Goal: Information Seeking & Learning: Learn about a topic

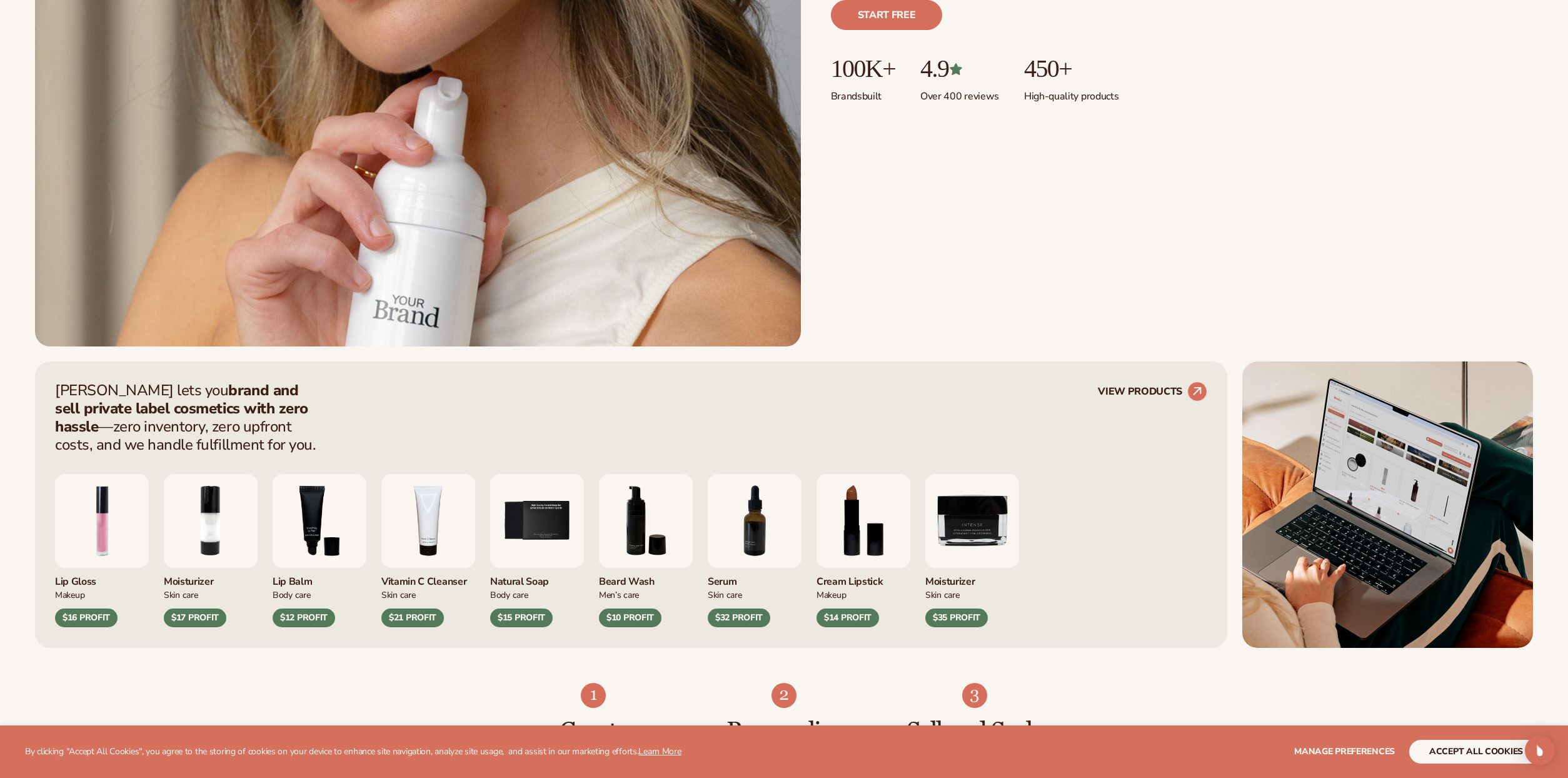
scroll to position [563, 0]
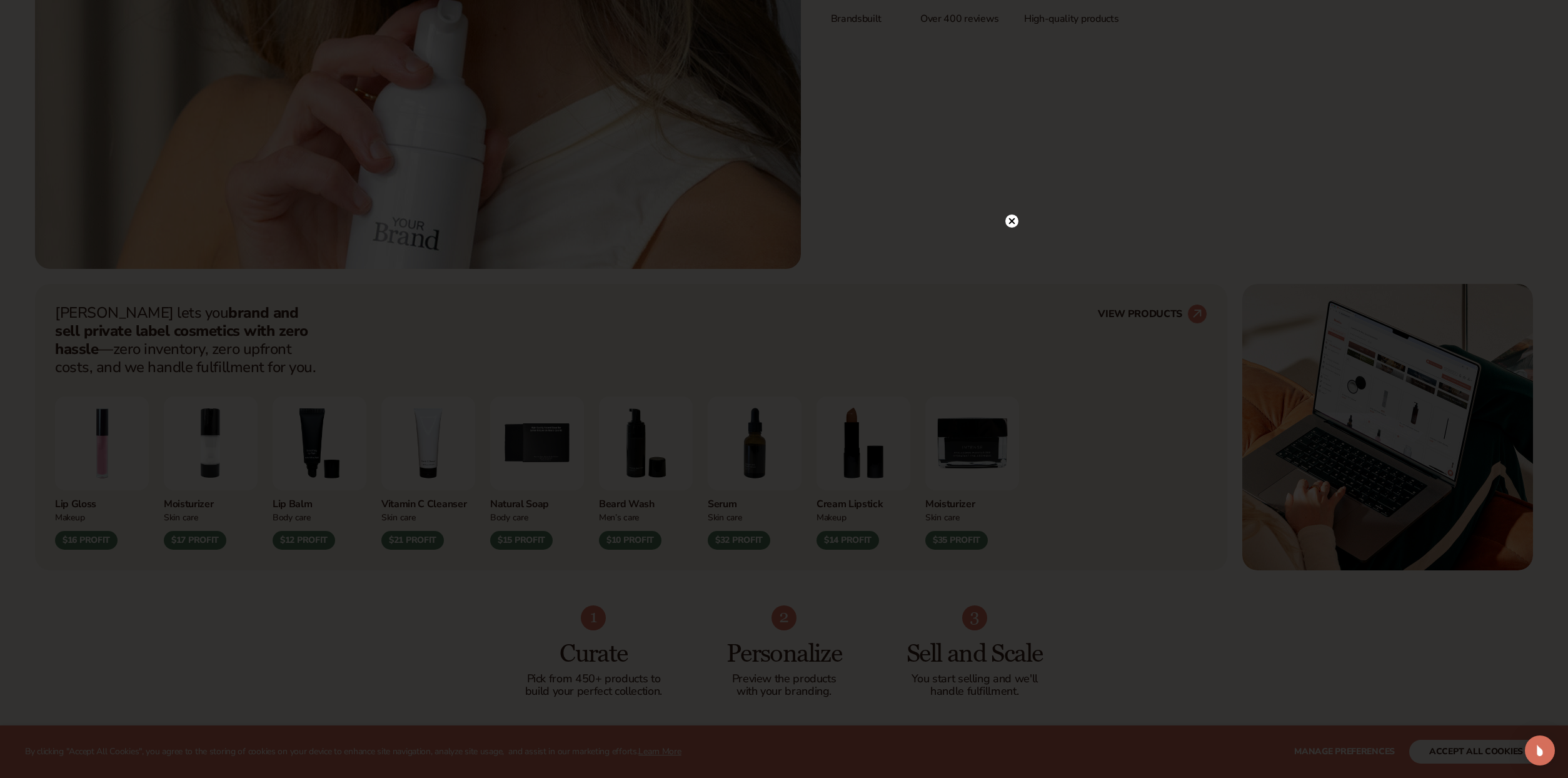
click at [1012, 239] on div at bounding box center [1012, 246] width 13 height 22
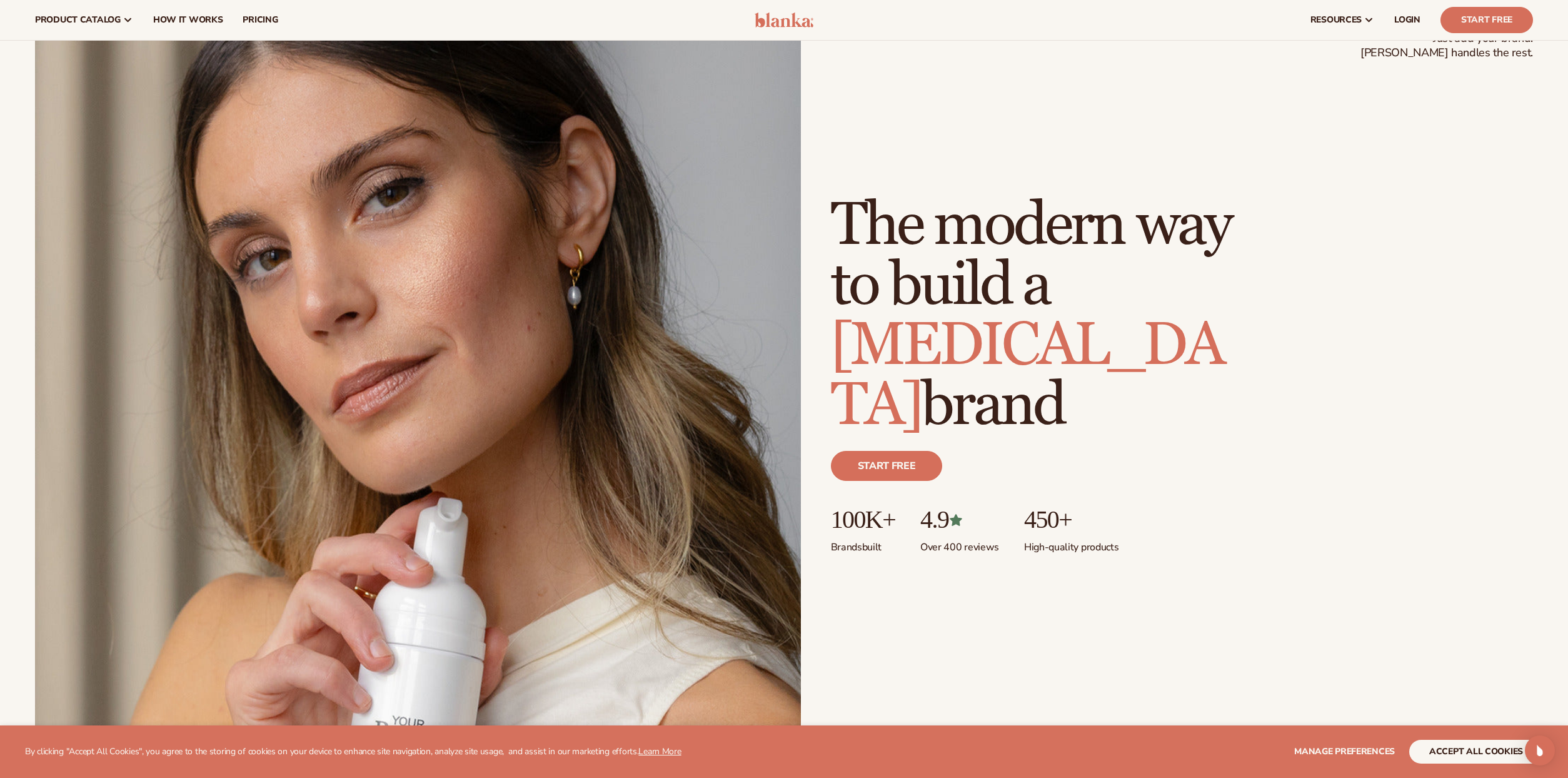
scroll to position [0, 0]
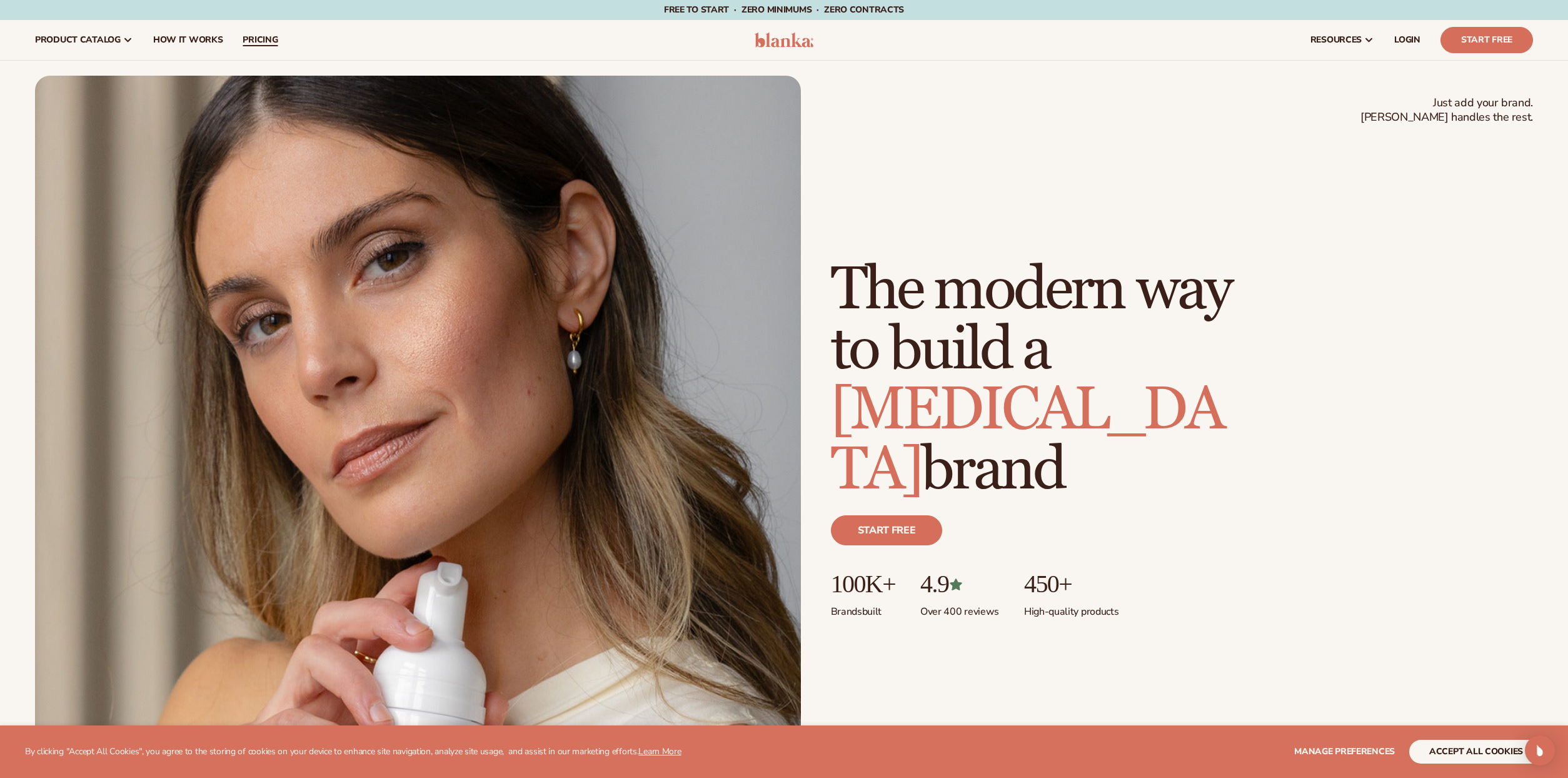
click at [246, 45] on span "pricing" at bounding box center [260, 40] width 35 height 10
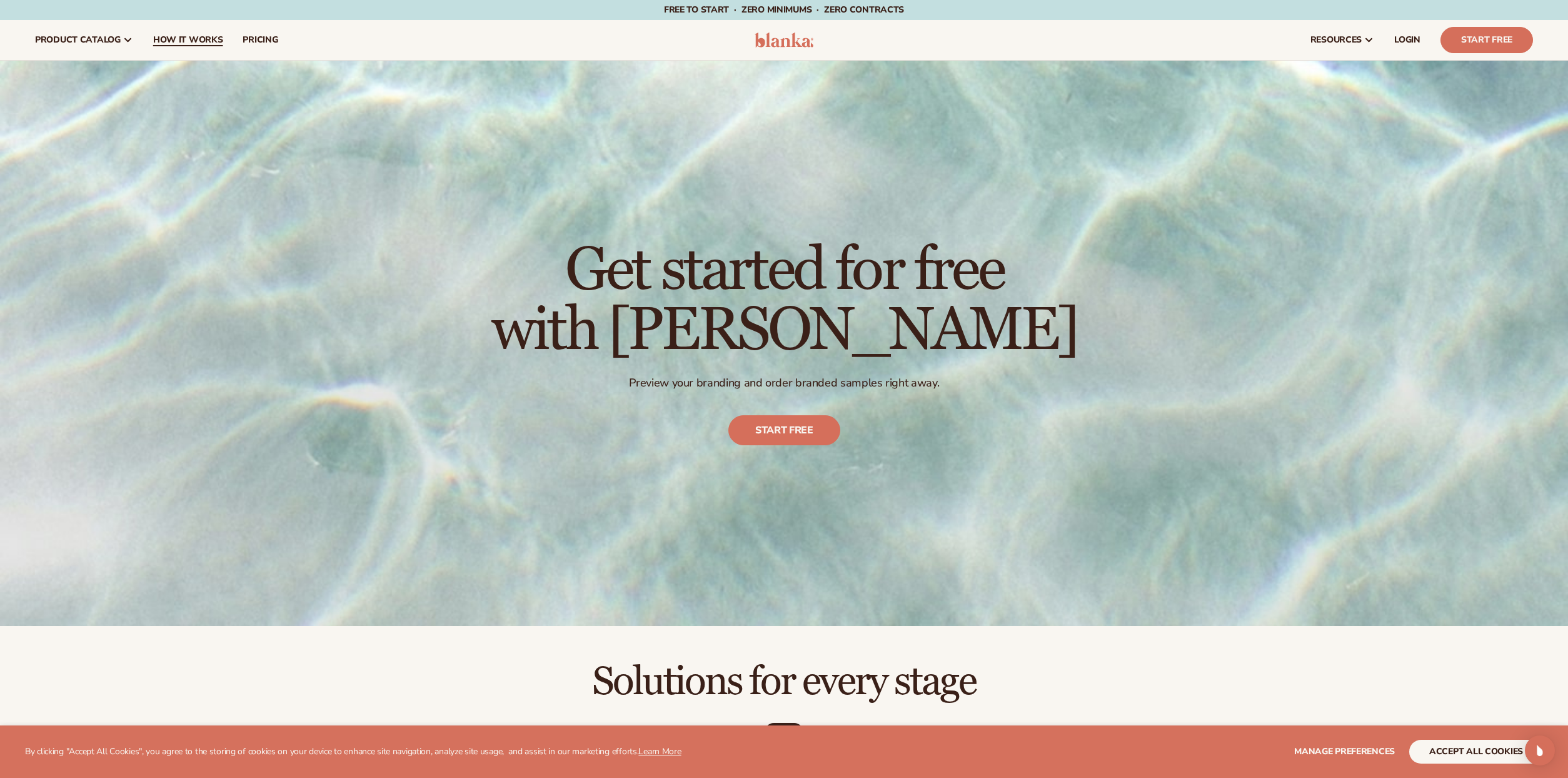
click at [165, 44] on span "How It Works" at bounding box center [188, 40] width 70 height 10
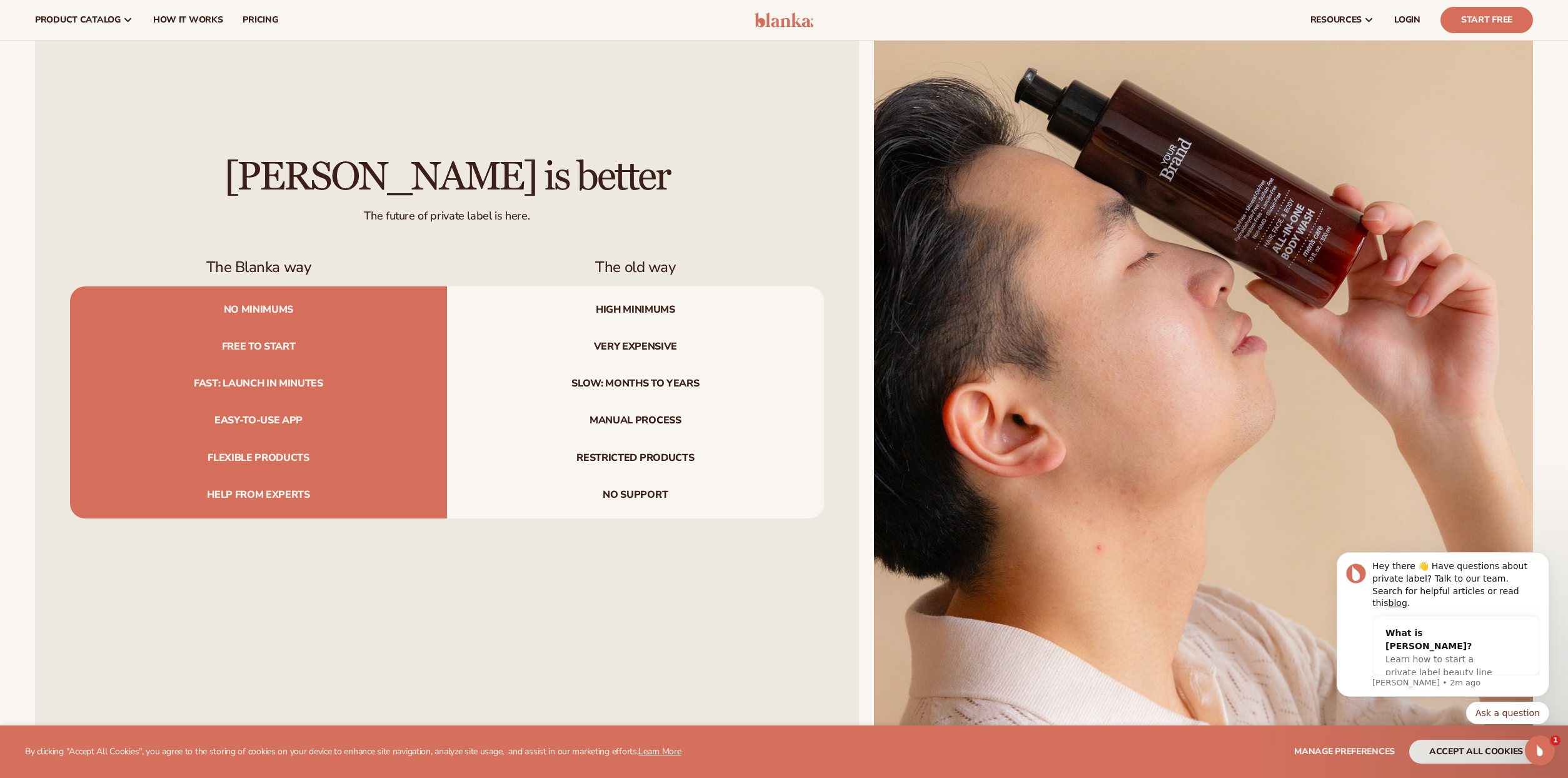
scroll to position [1627, 0]
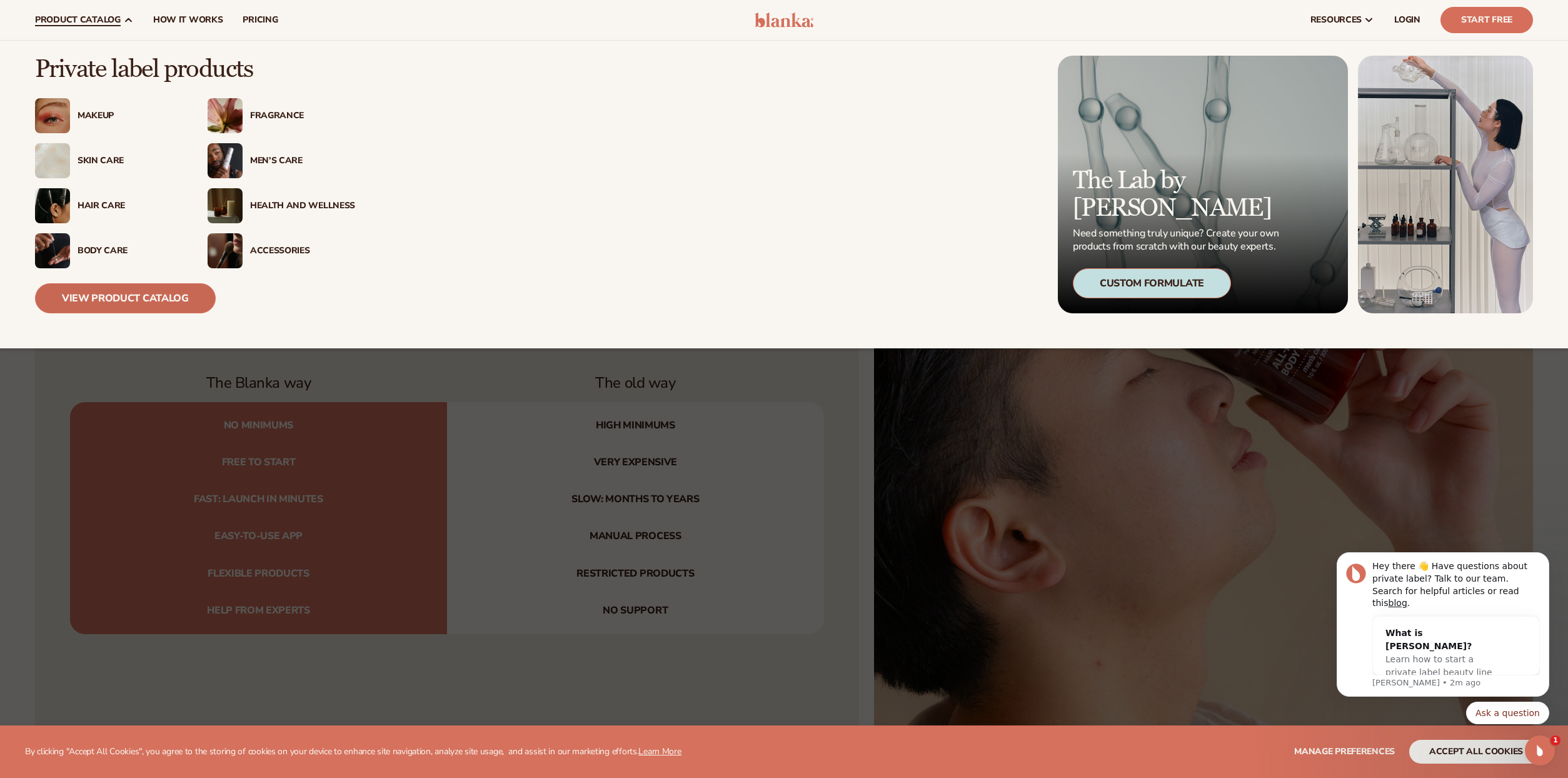
click at [84, 291] on link "View Product Catalog" at bounding box center [125, 299] width 181 height 30
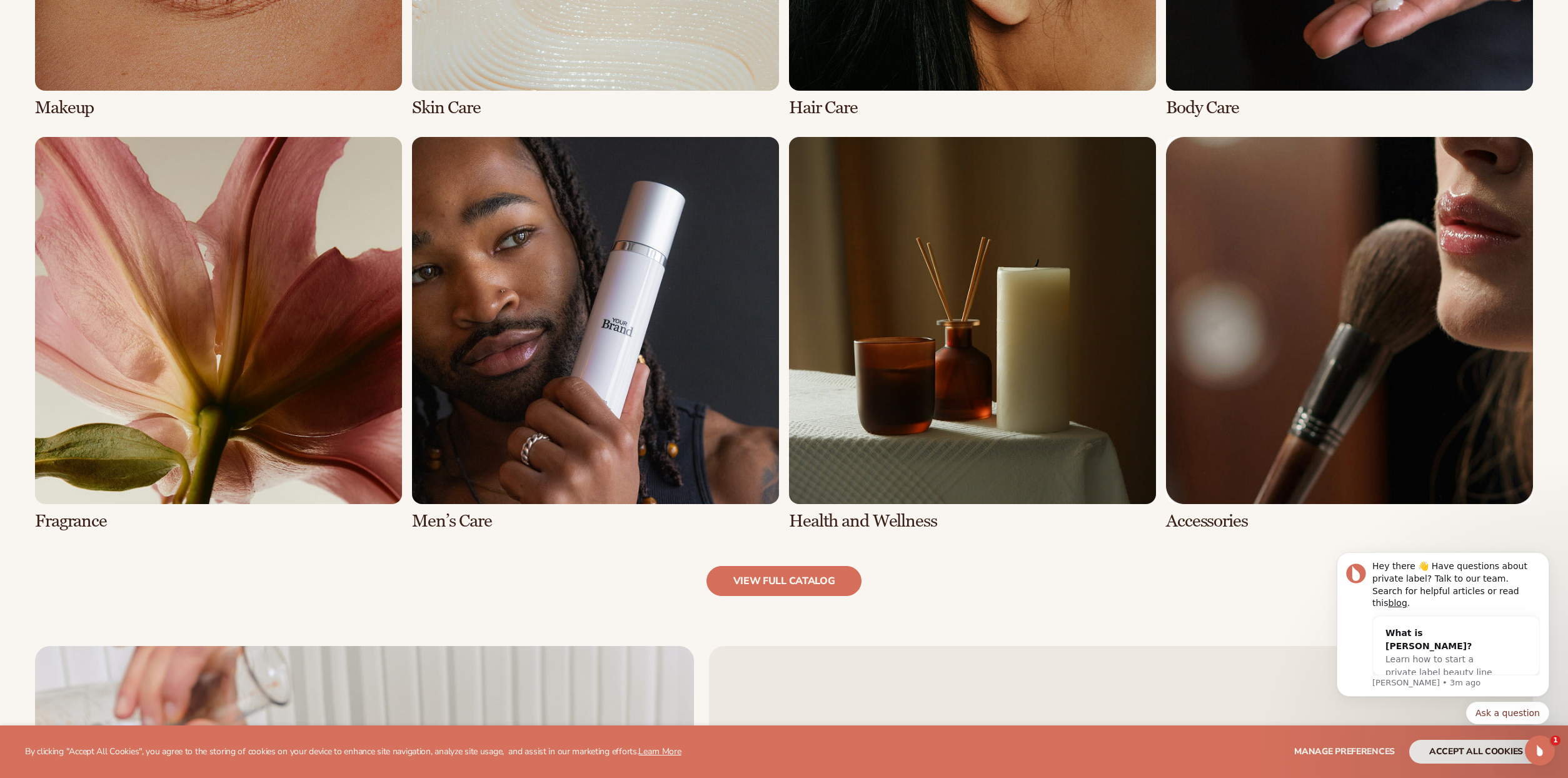
scroll to position [1251, 0]
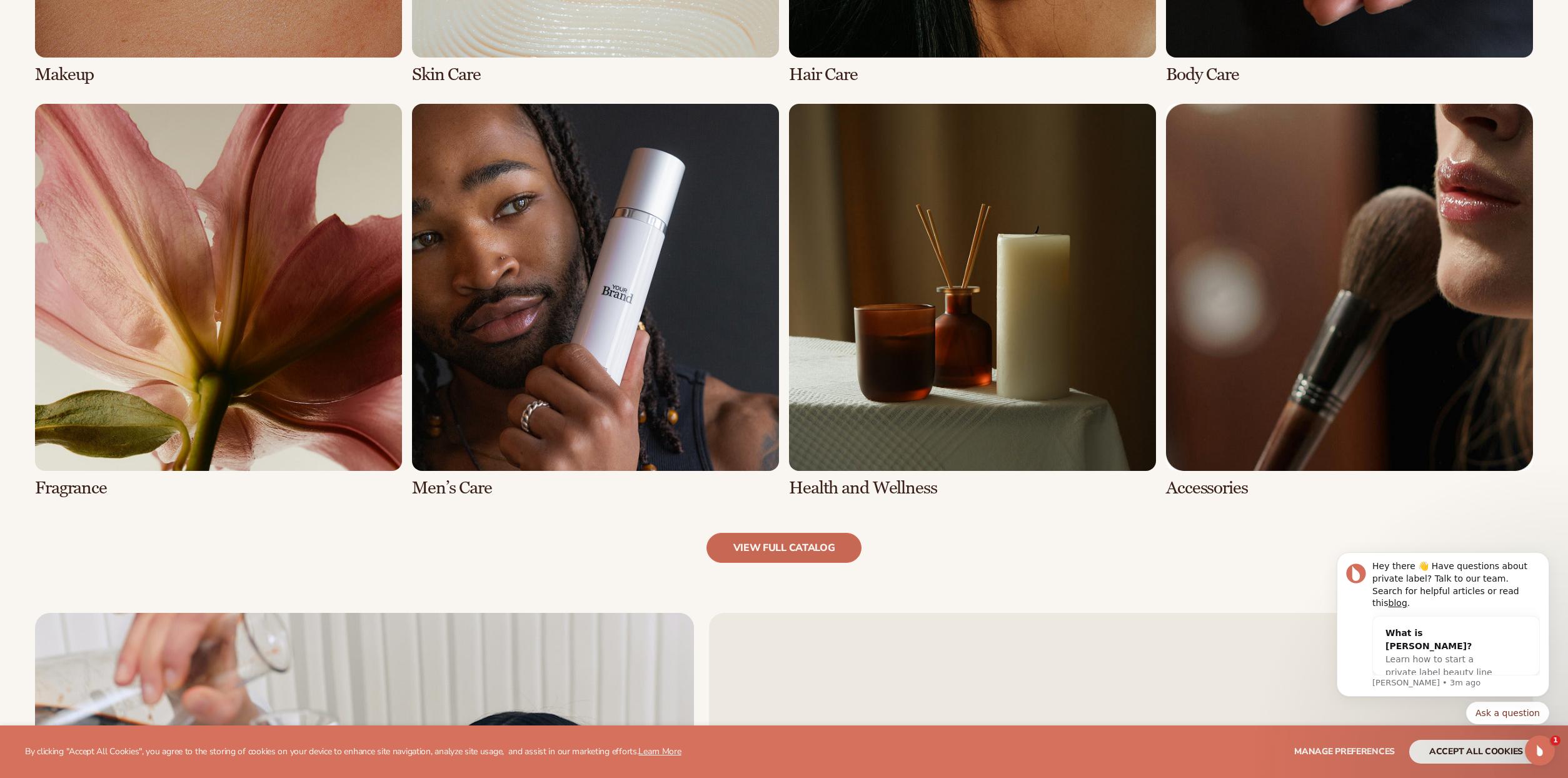
click at [790, 549] on link "view full catalog" at bounding box center [784, 548] width 156 height 30
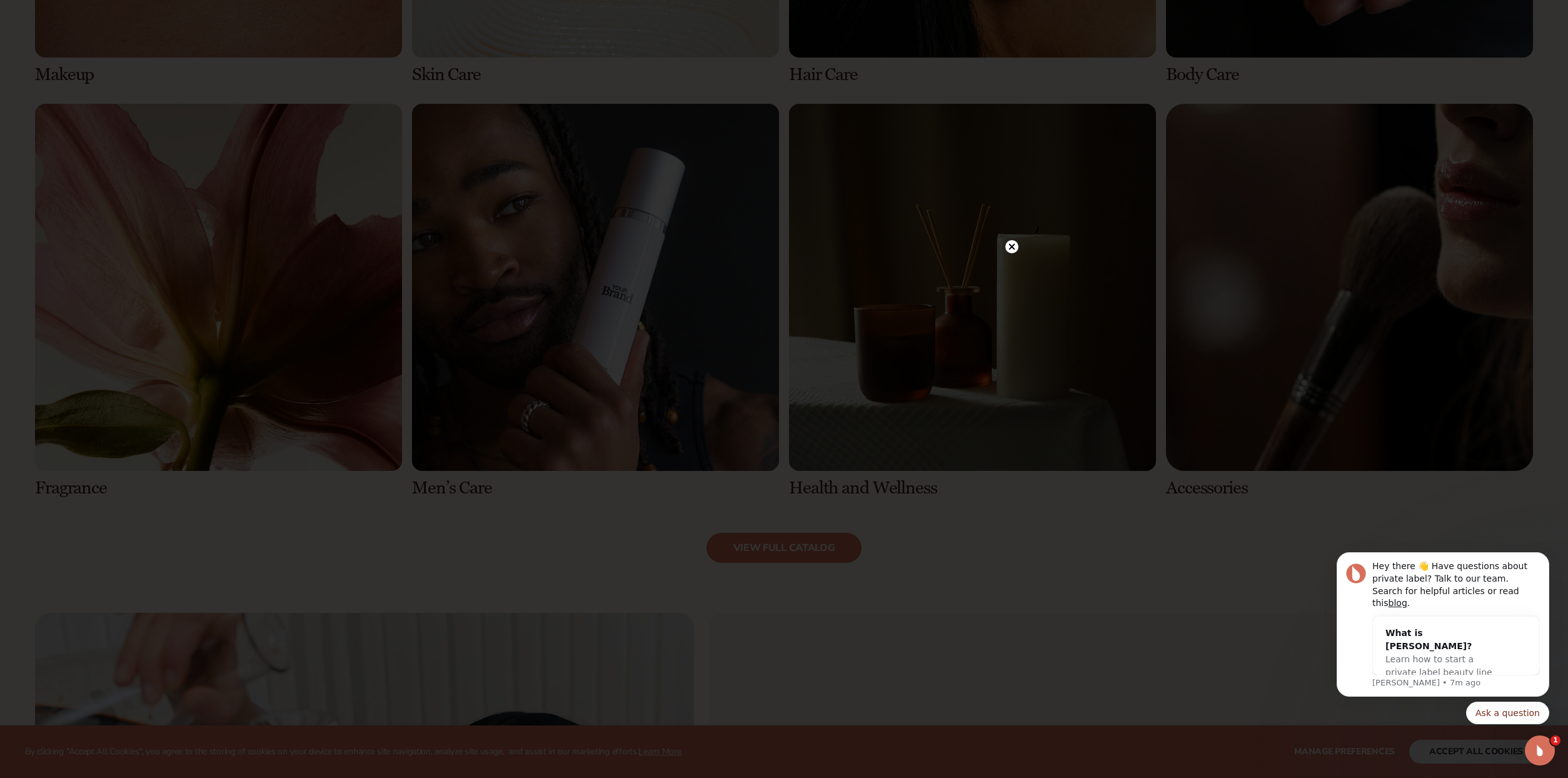
click at [1012, 241] on circle at bounding box center [1012, 247] width 13 height 13
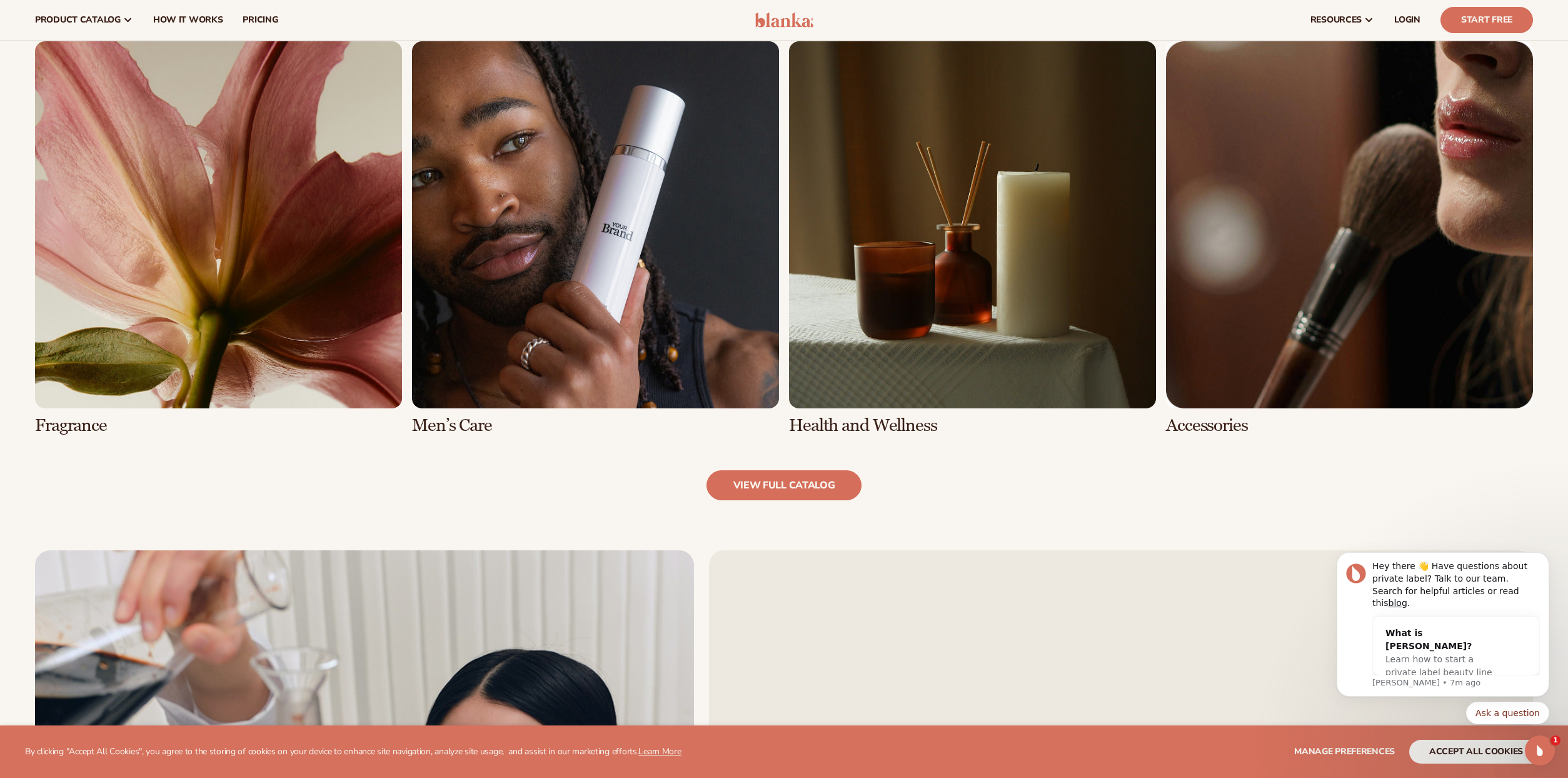
click at [922, 352] on link "7 / 8" at bounding box center [972, 238] width 367 height 394
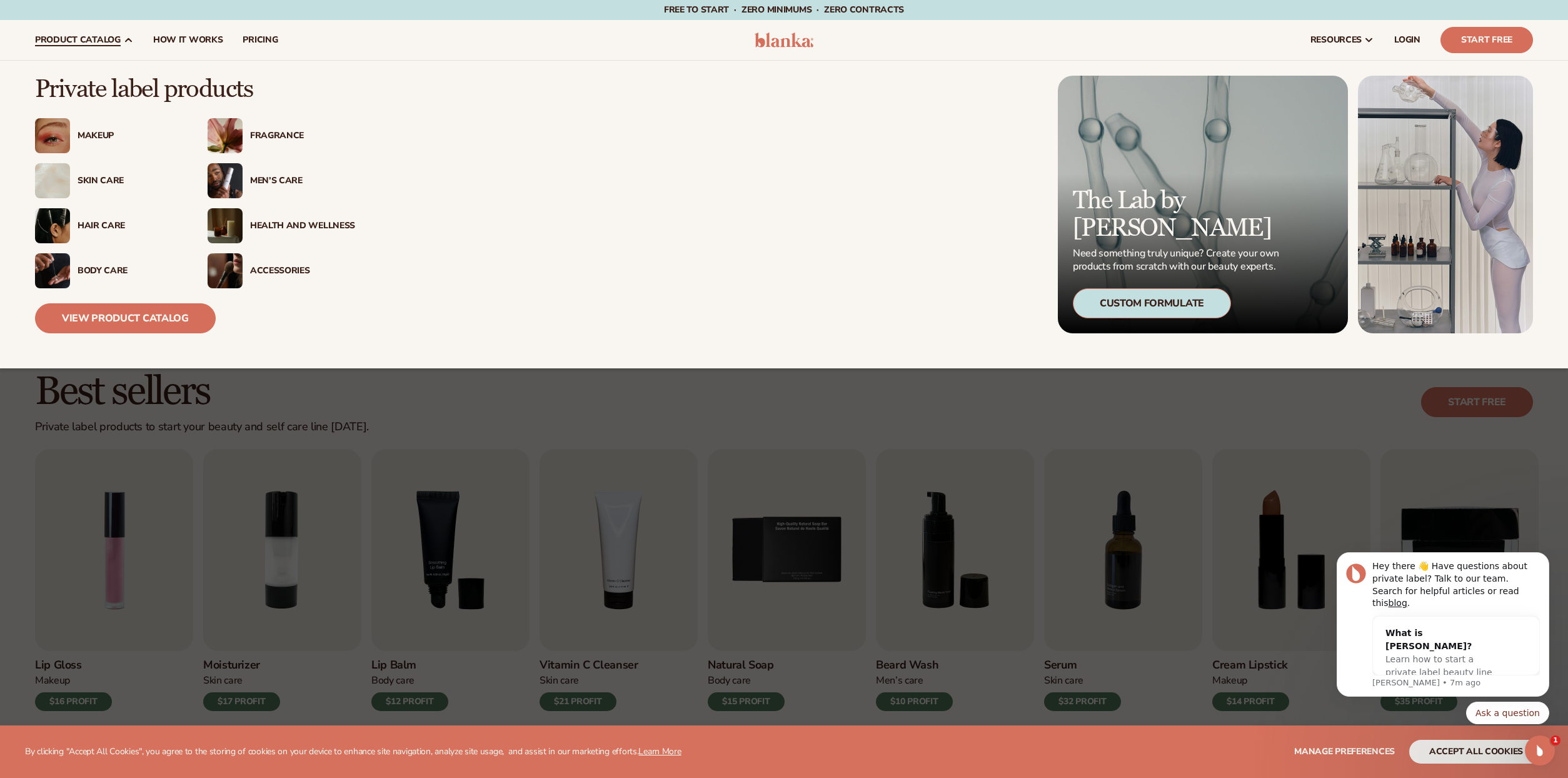
click at [245, 227] on div "Health And Wellness" at bounding box center [299, 226] width 112 height 11
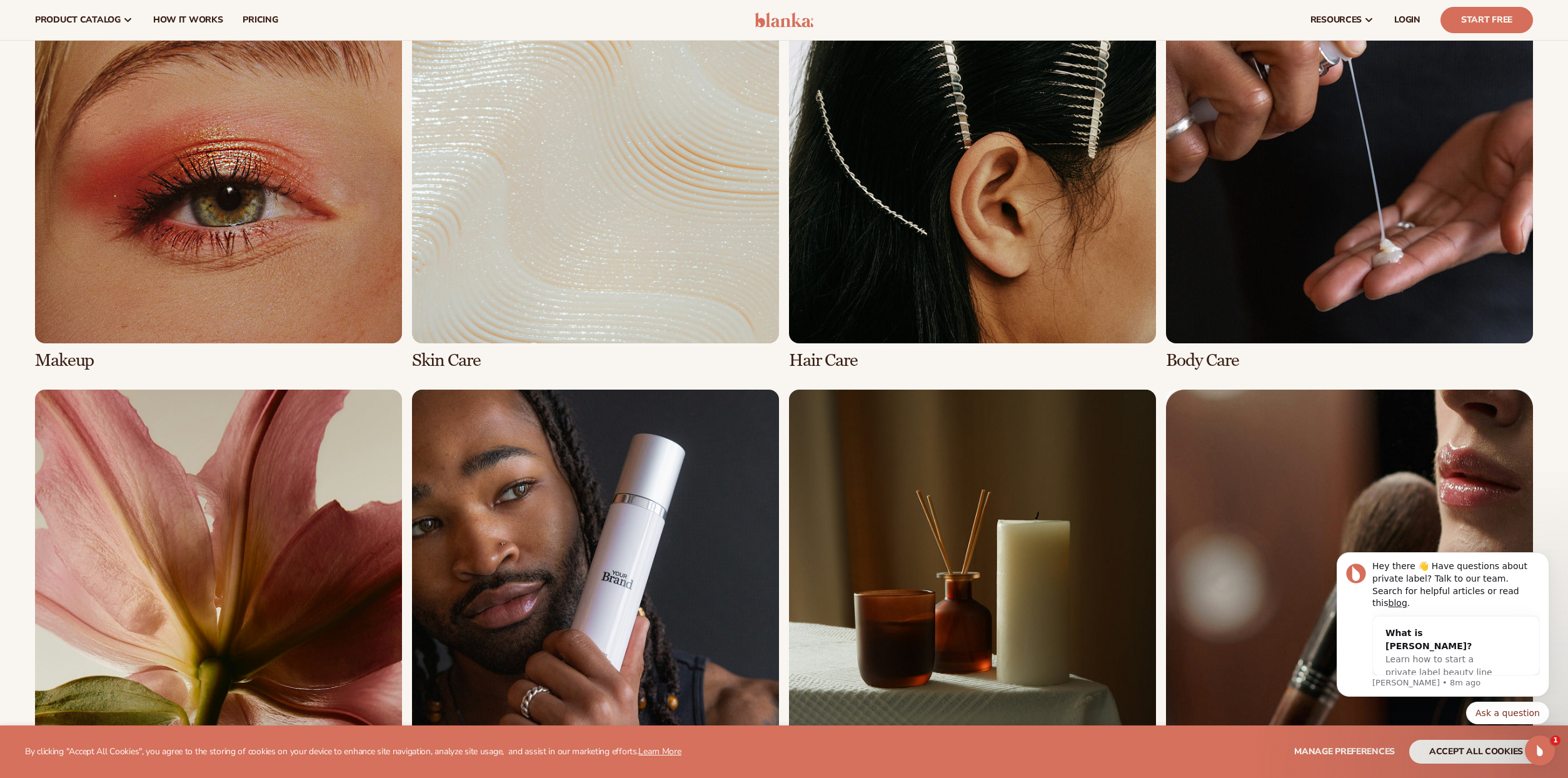
scroll to position [938, 0]
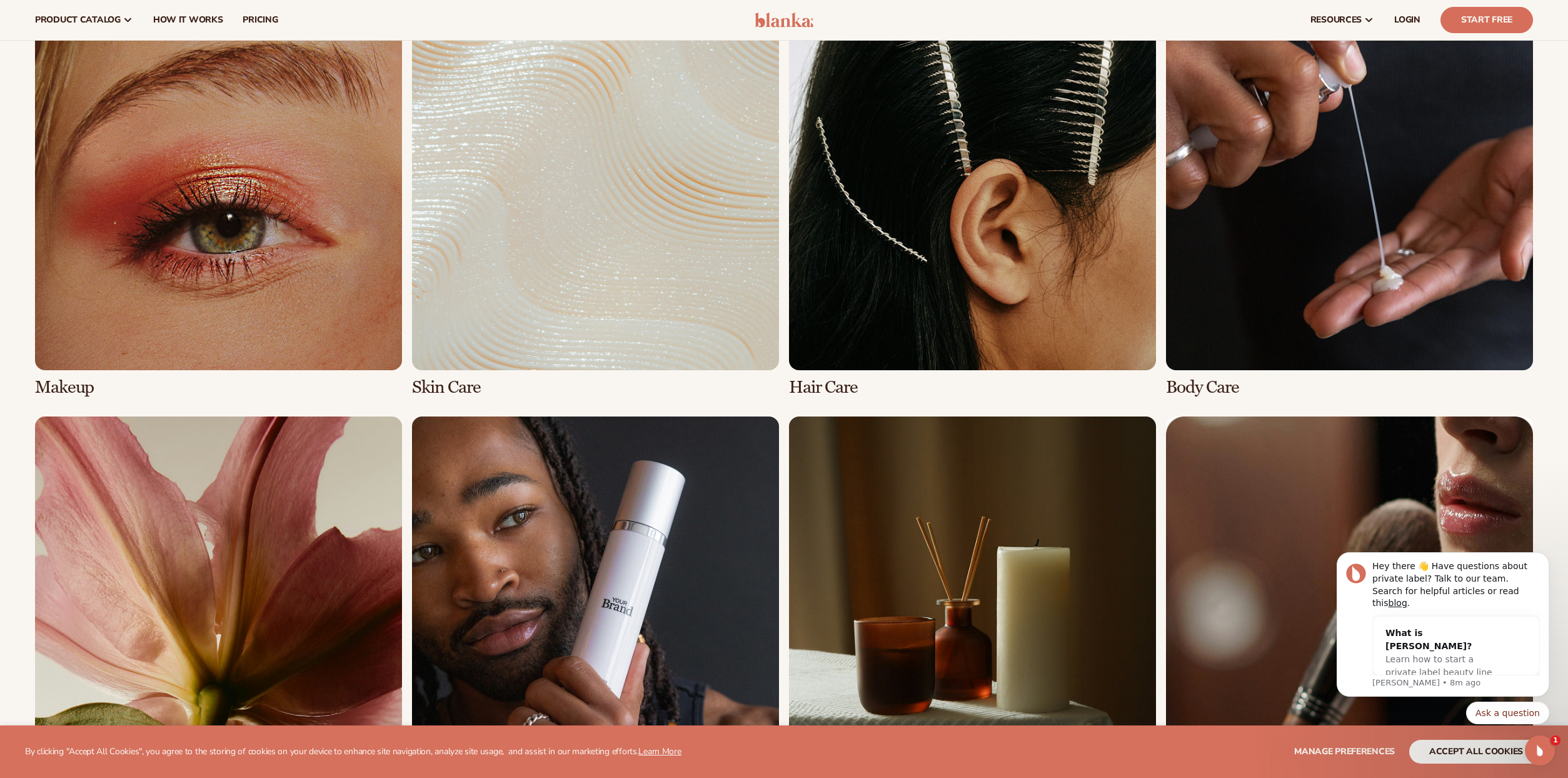
click at [932, 243] on link "3 / 8" at bounding box center [972, 200] width 367 height 394
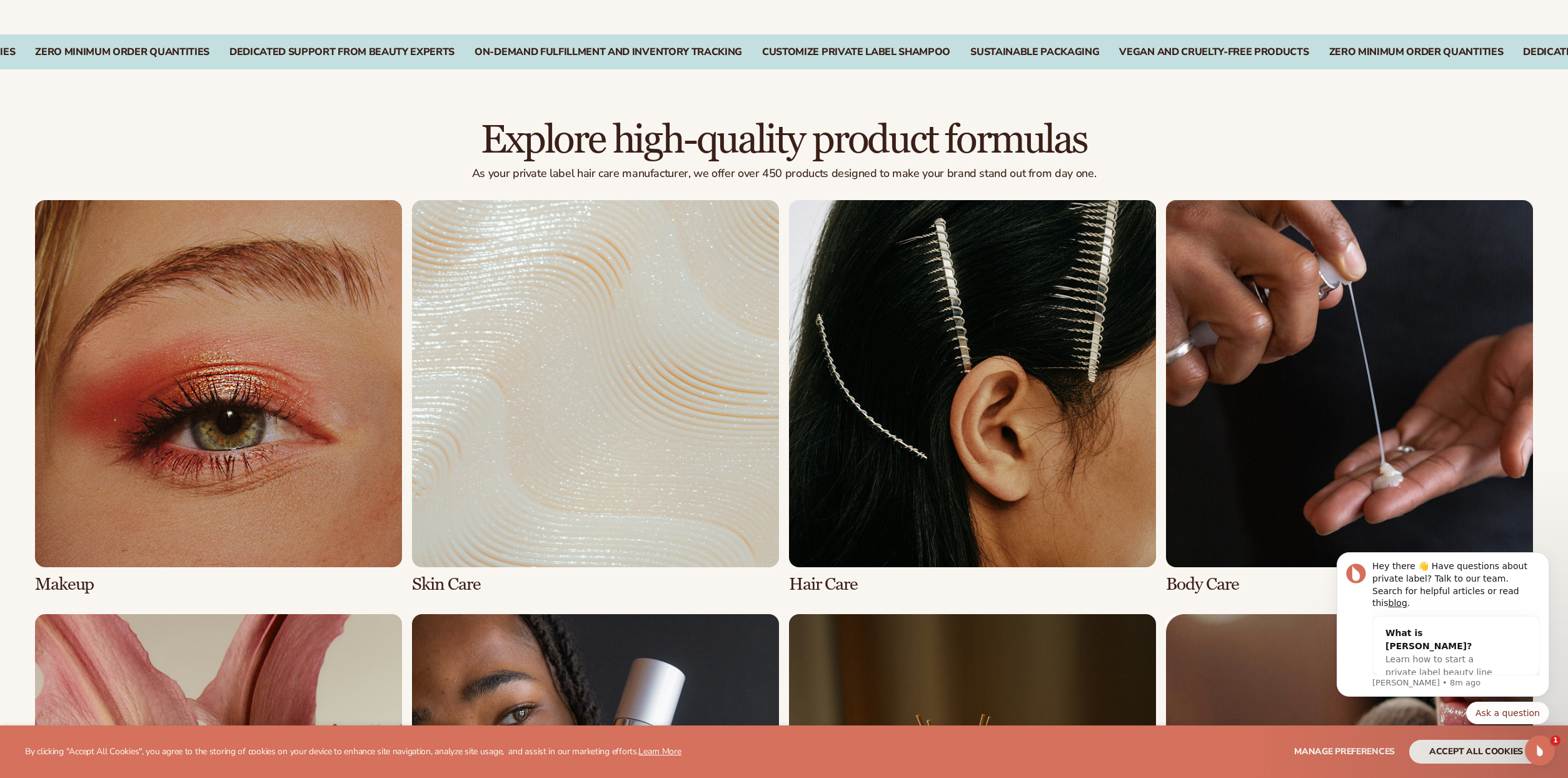
scroll to position [876, 0]
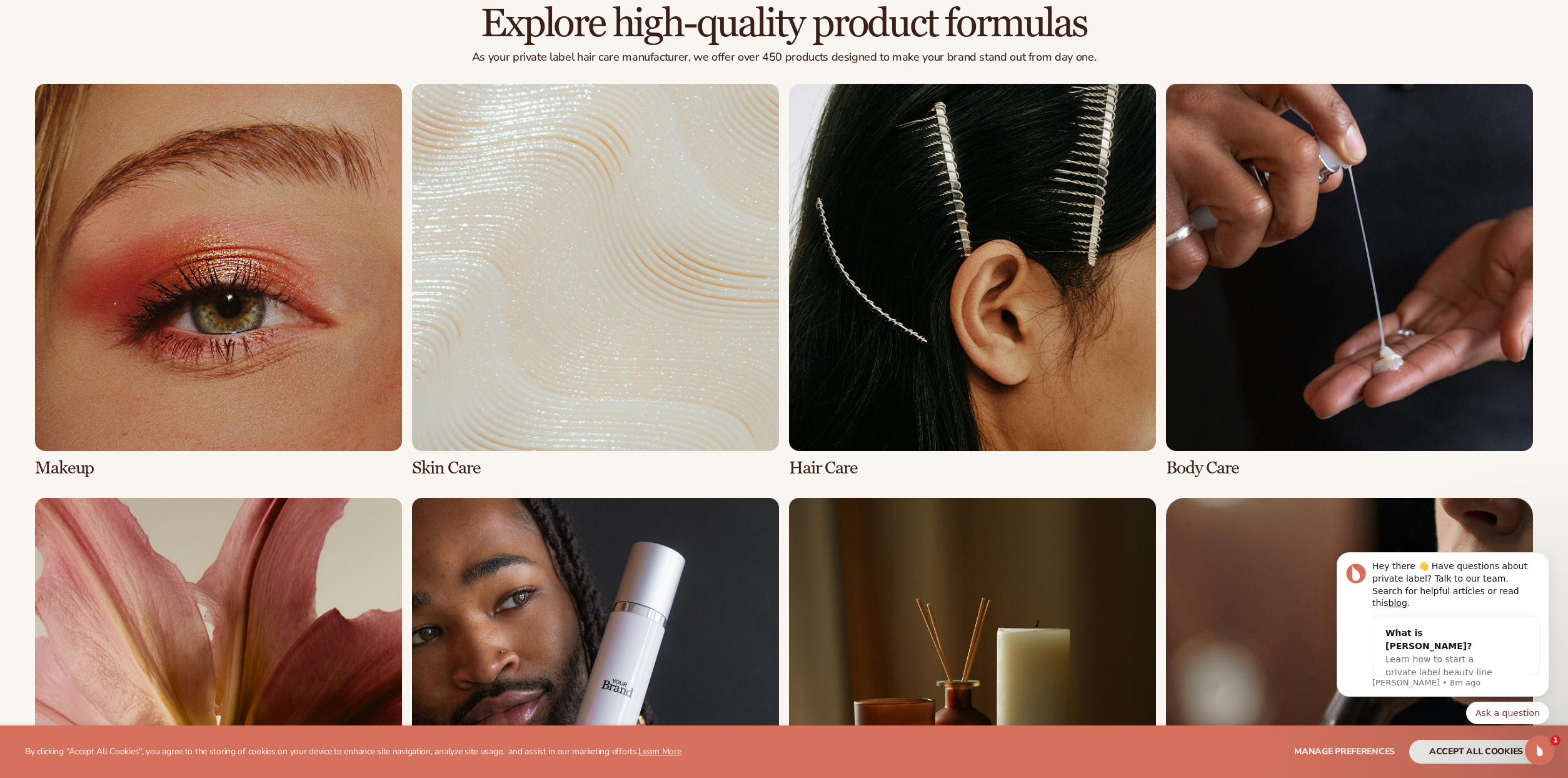
click html "Hey there 👋 Have questions about private label? Talk to our team. Search for he…"
click at [1540, 751] on icon "Open Intercom Messenger" at bounding box center [1538, 749] width 21 height 21
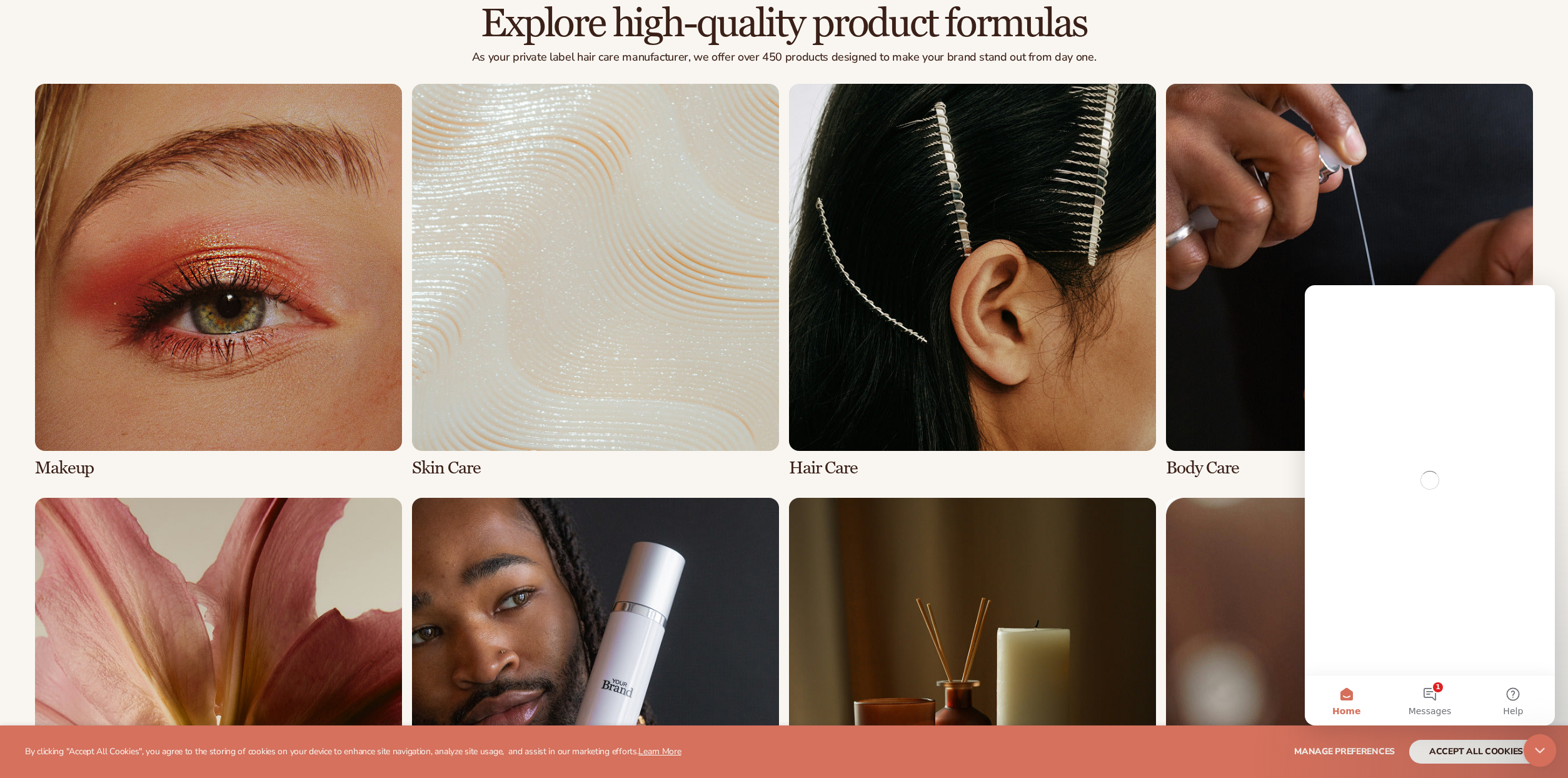
scroll to position [0, 0]
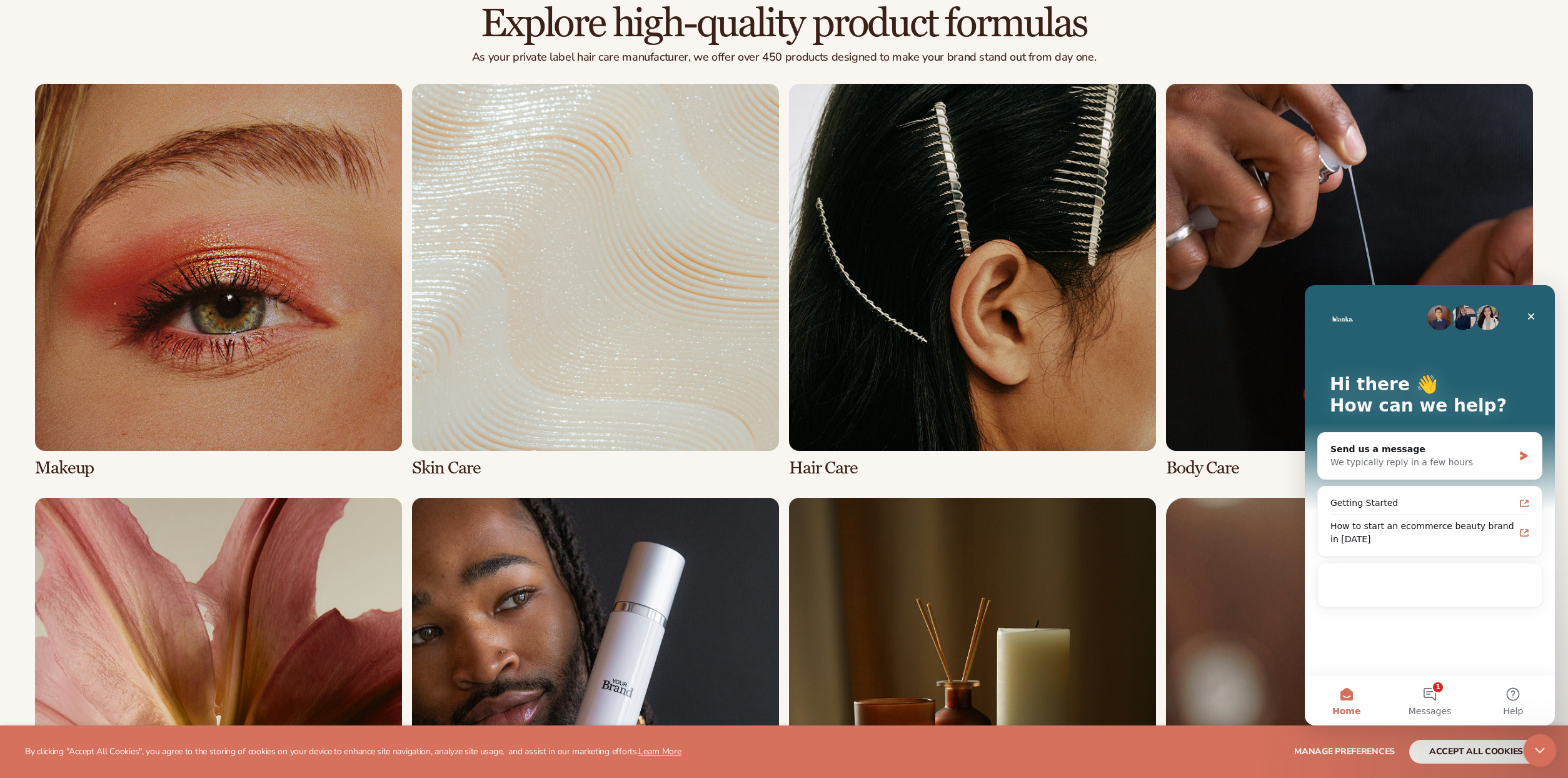
click at [1541, 752] on icon "Close Intercom Messenger" at bounding box center [1538, 748] width 15 height 15
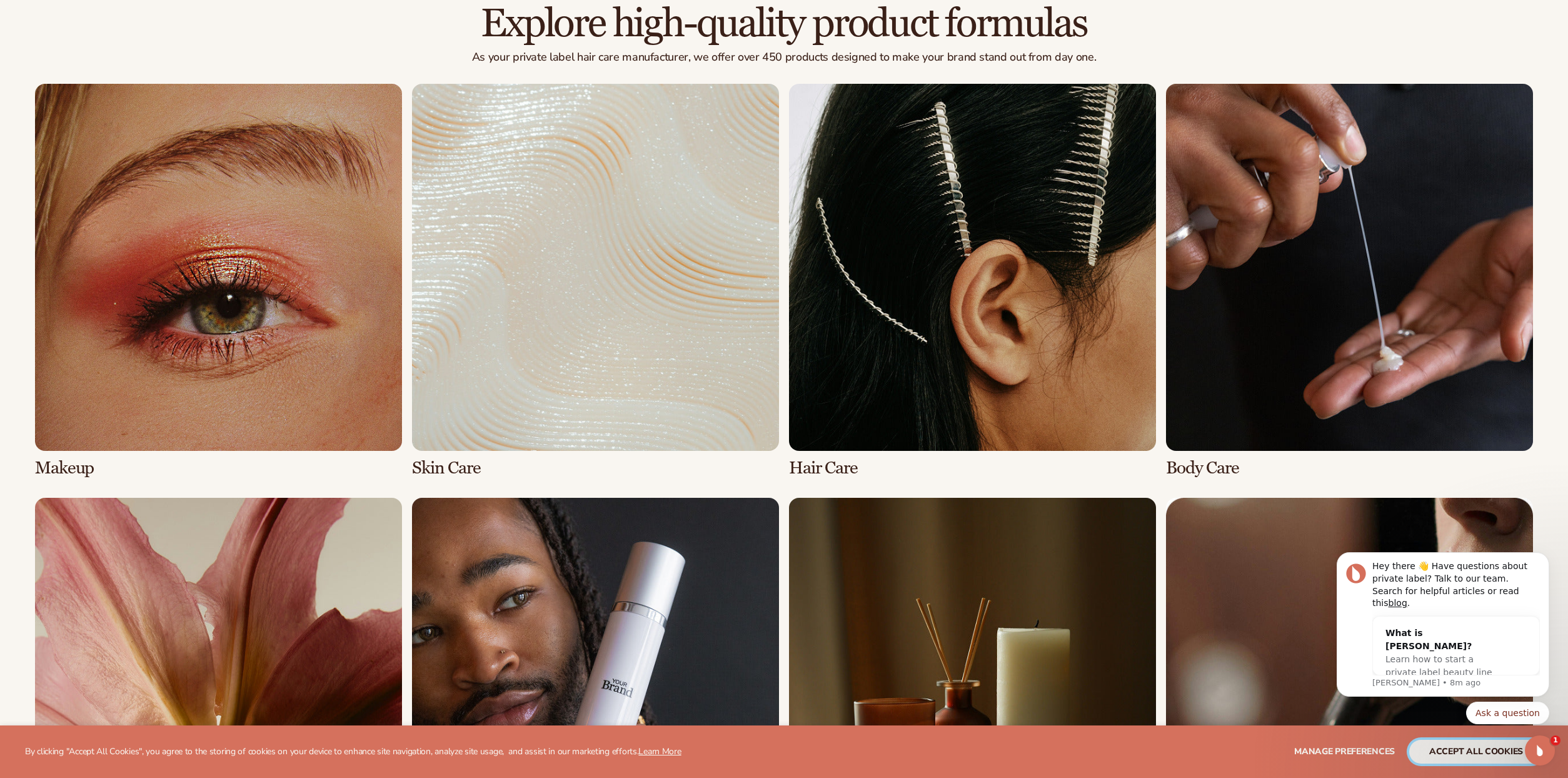
click at [1459, 759] on button "accept all cookies" at bounding box center [1476, 751] width 134 height 24
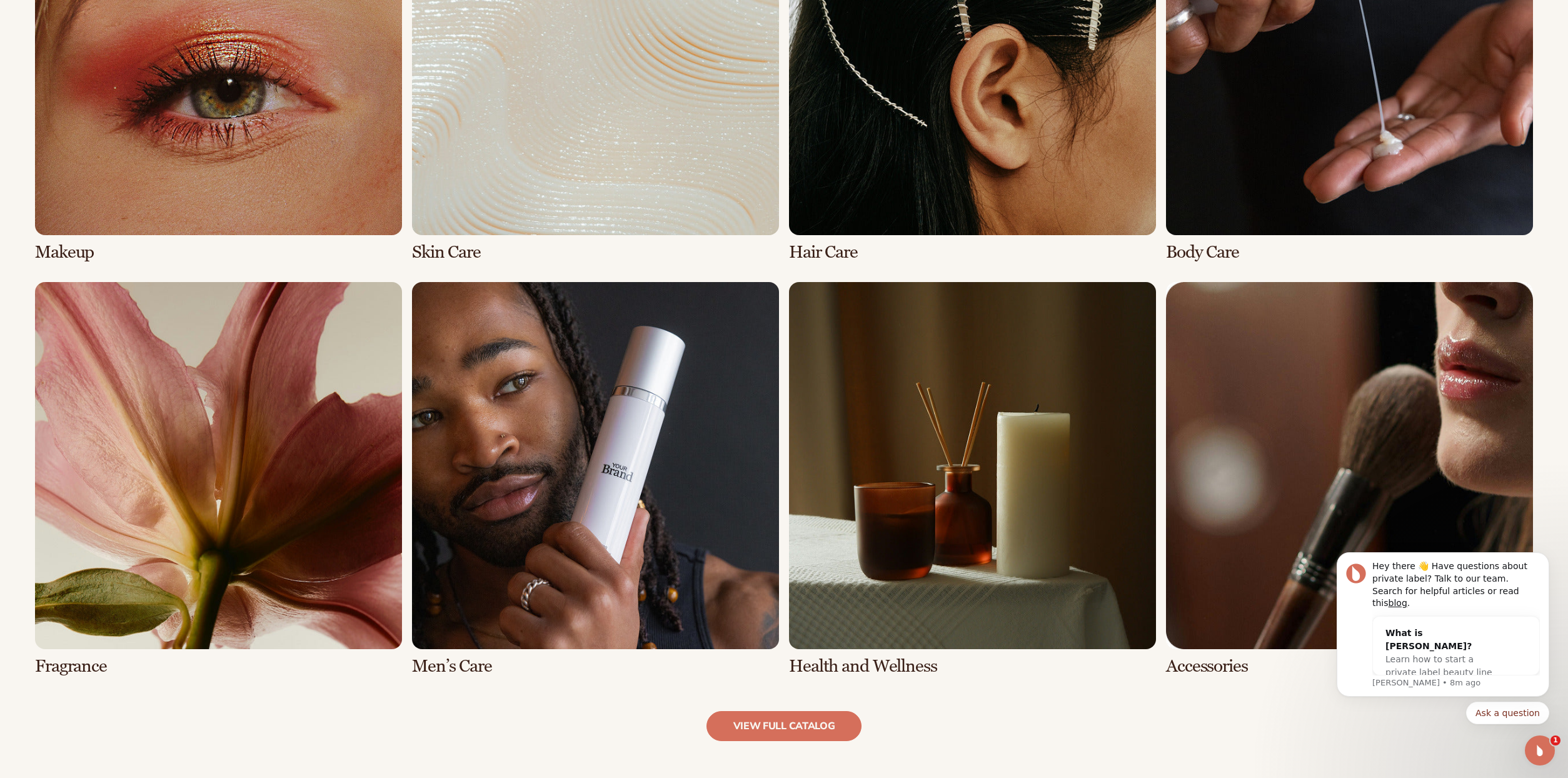
scroll to position [1188, 0]
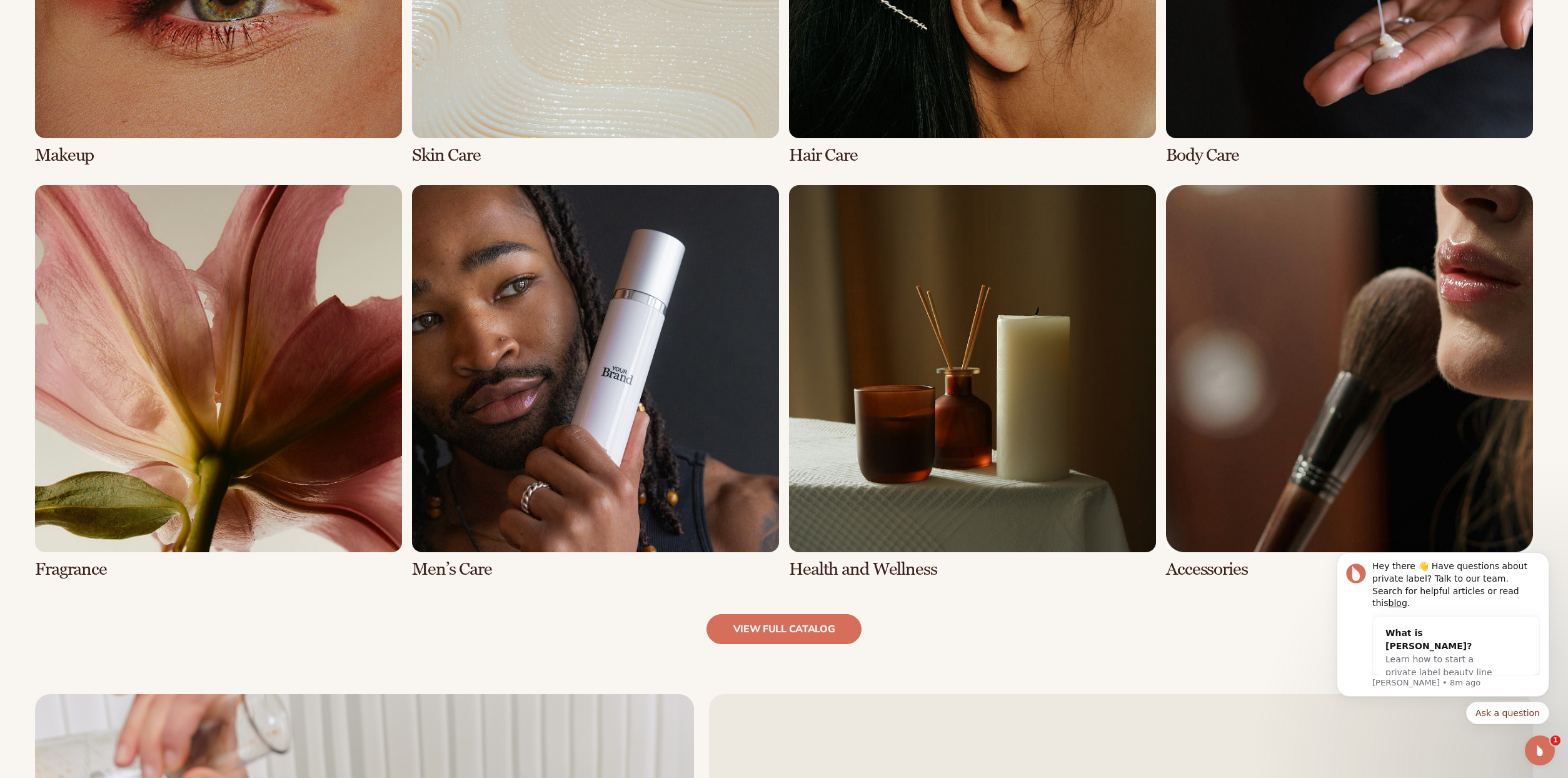
click at [646, 335] on link "6 / 8" at bounding box center [595, 382] width 367 height 394
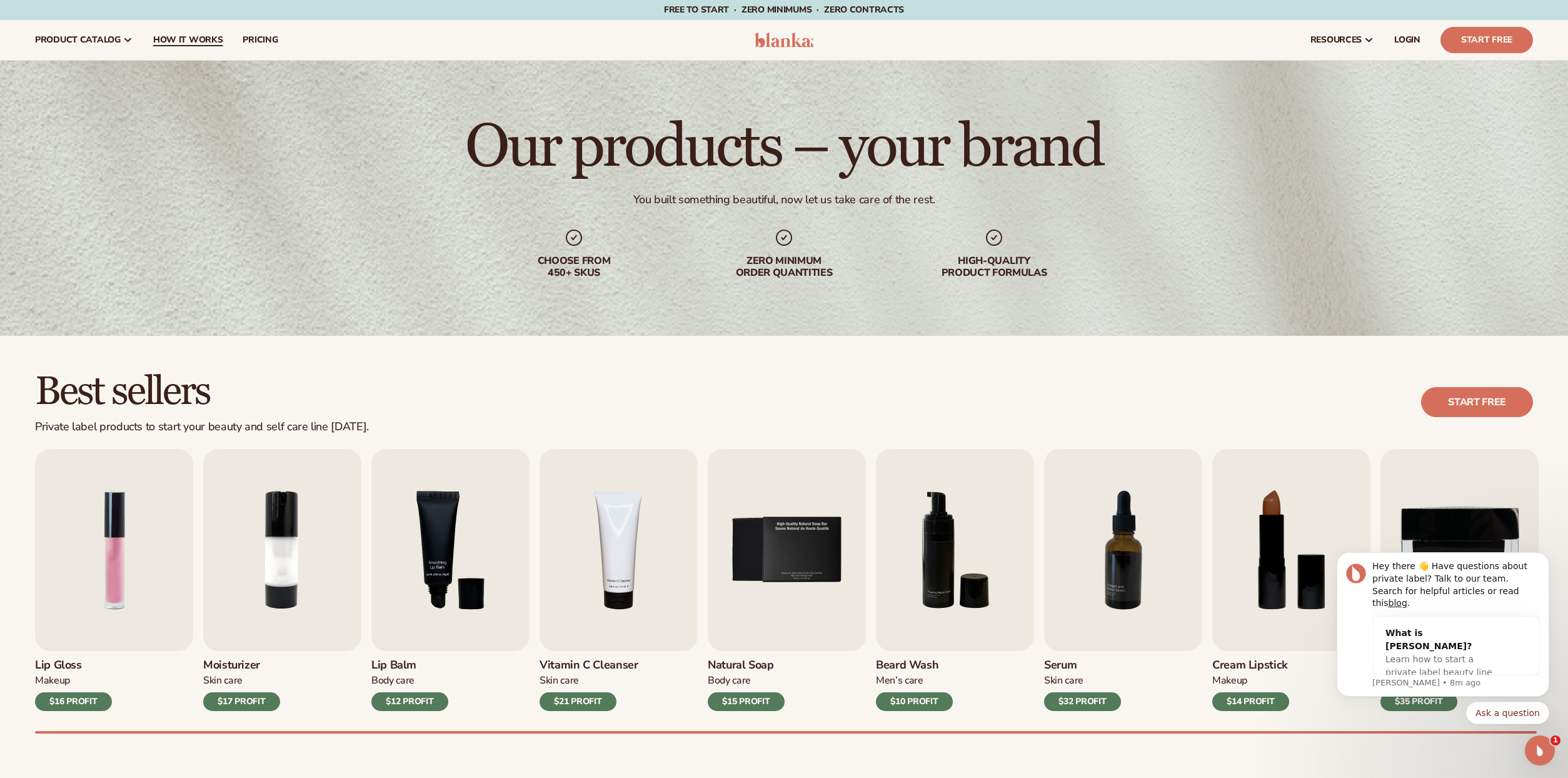
click at [184, 41] on span "How It Works" at bounding box center [188, 40] width 70 height 10
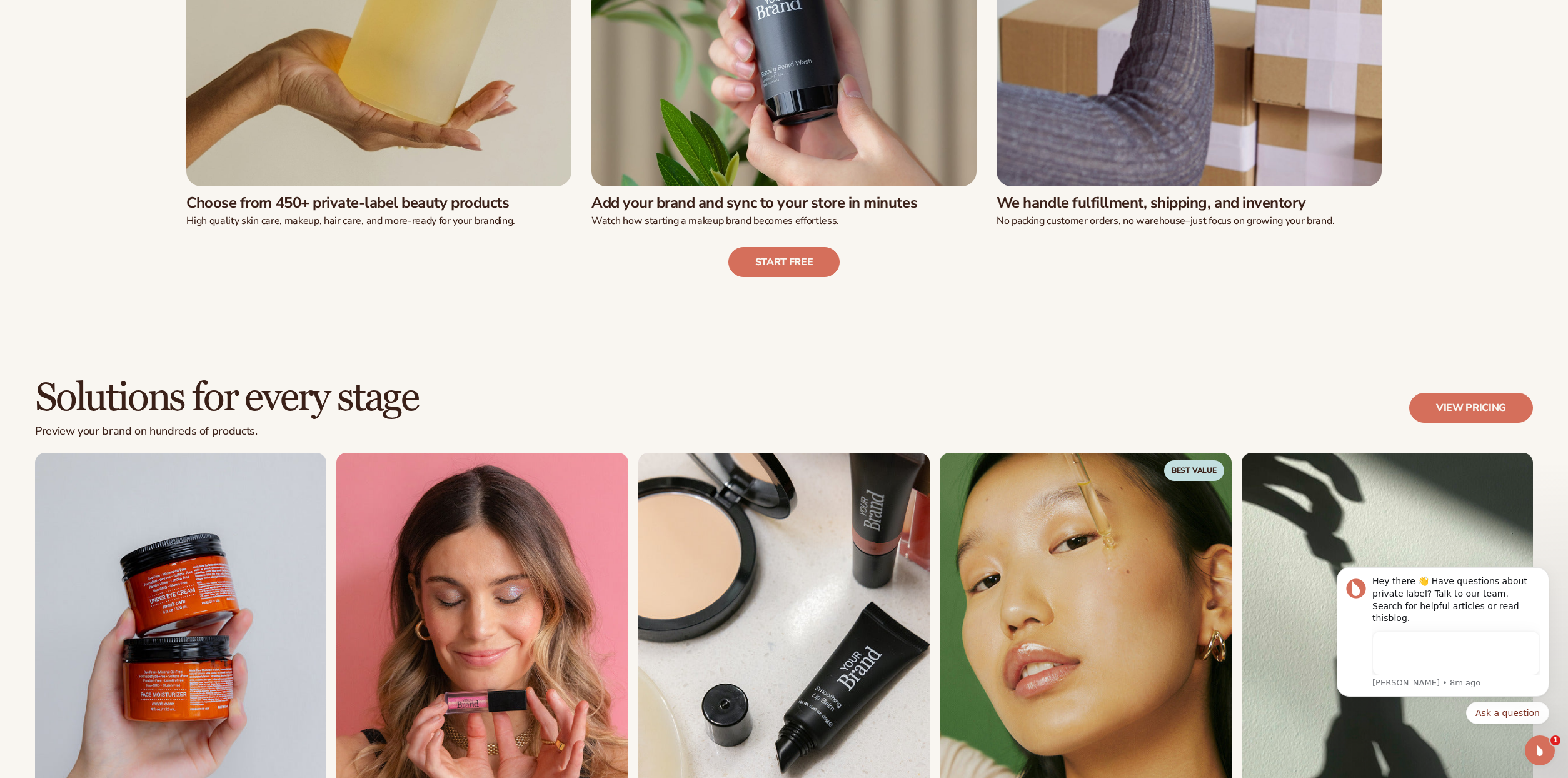
scroll to position [813, 0]
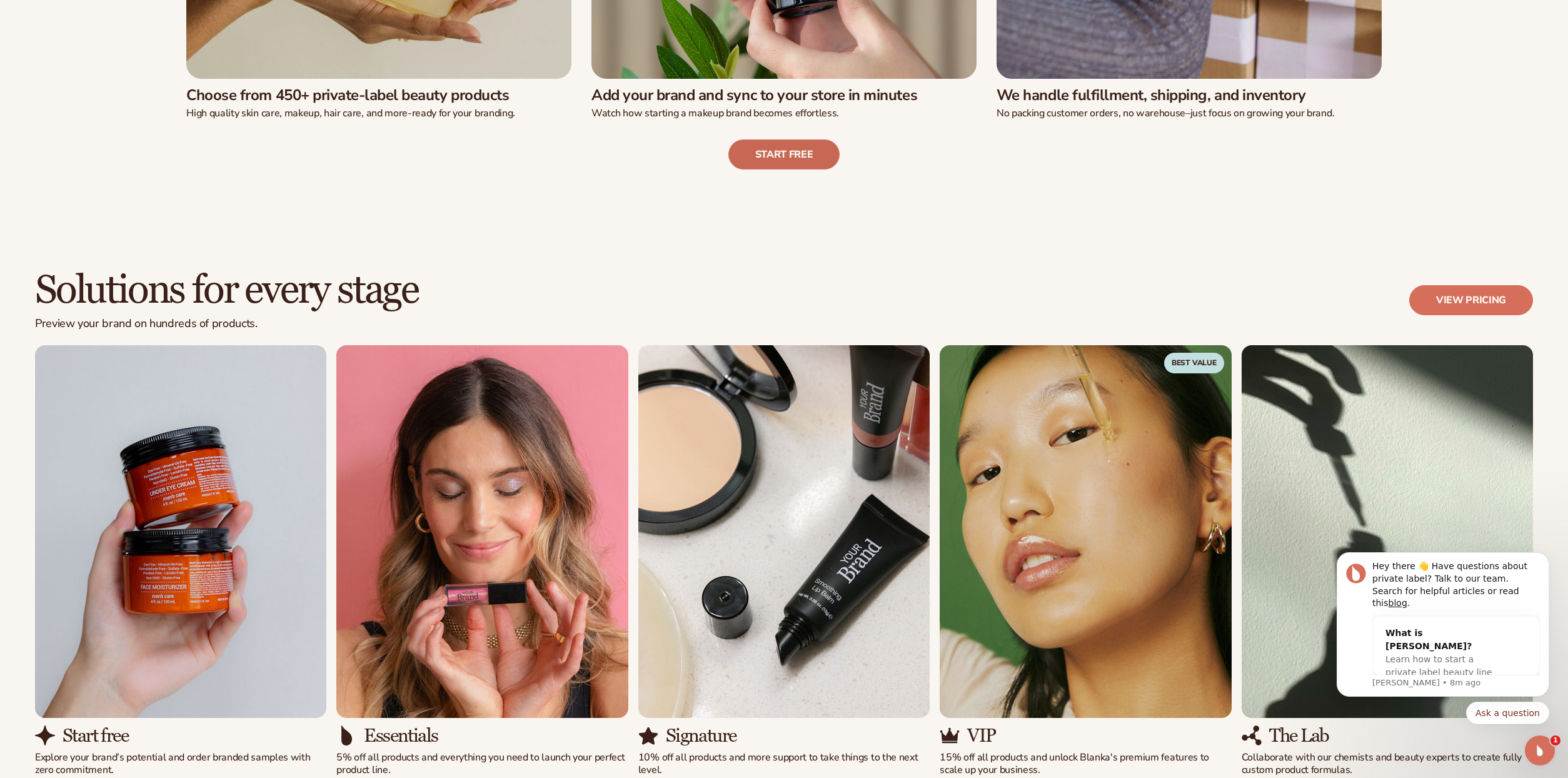
click at [781, 144] on link "Start free" at bounding box center [784, 154] width 112 height 30
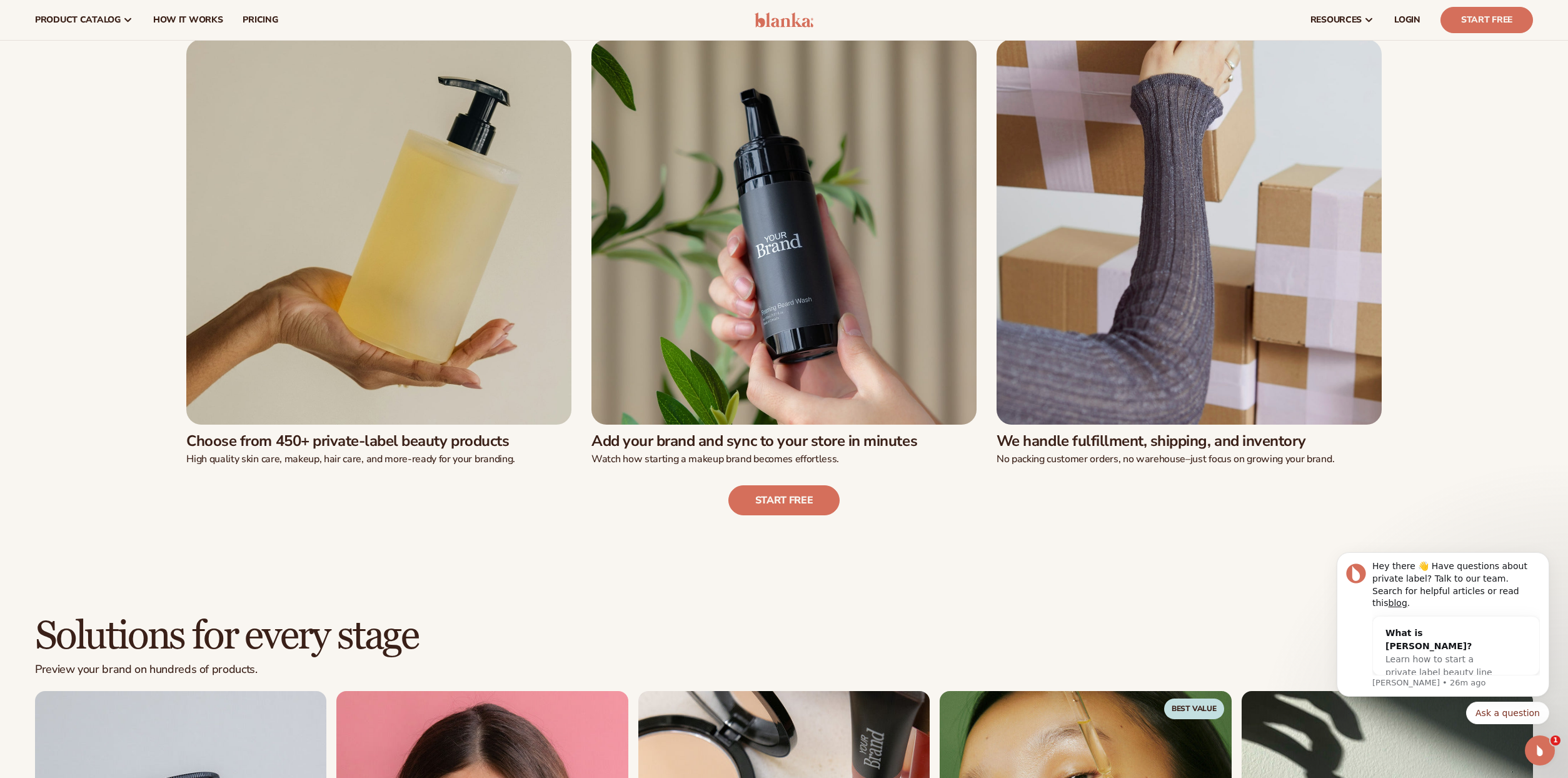
scroll to position [125, 0]
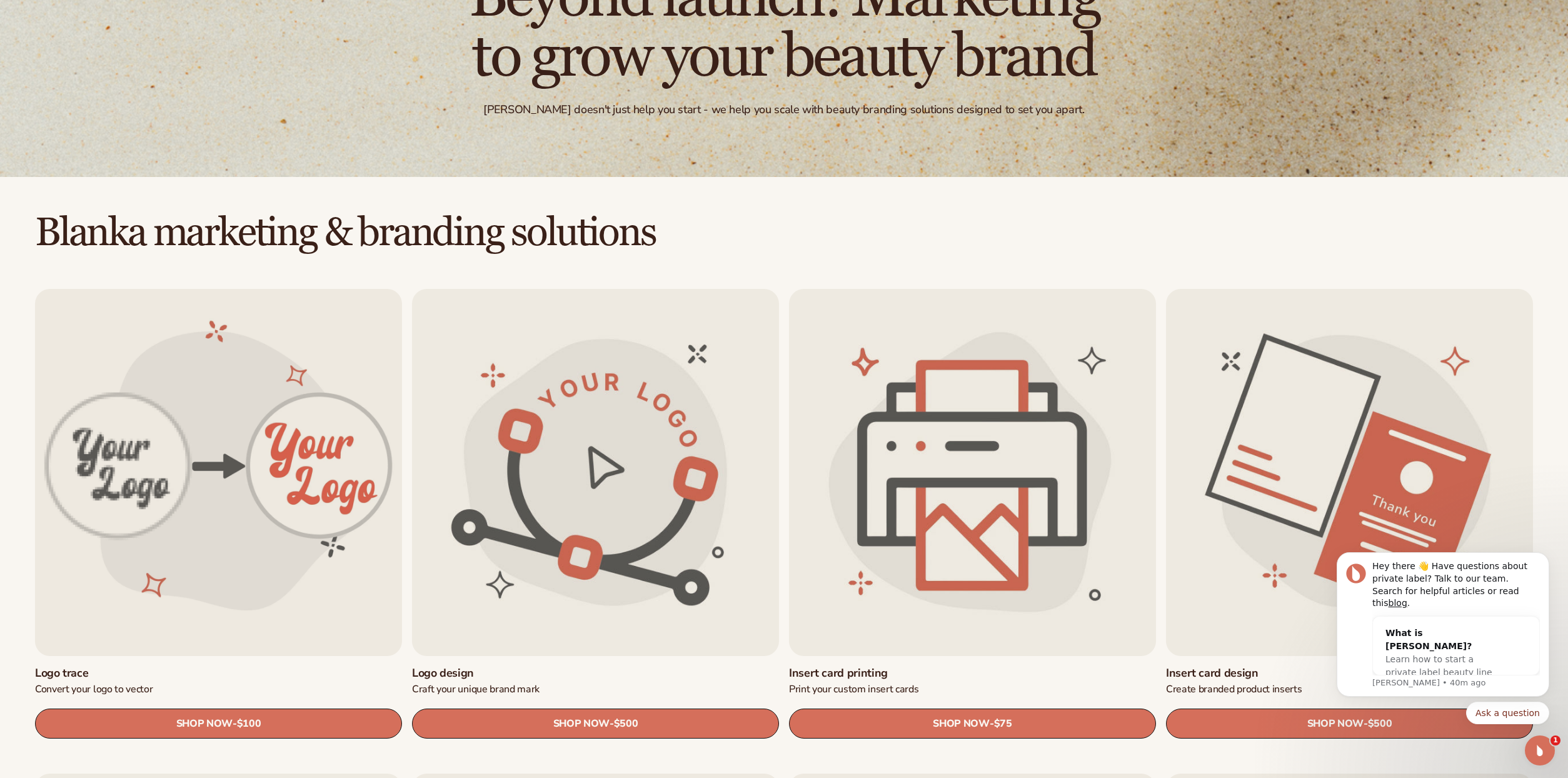
scroll to position [250, 0]
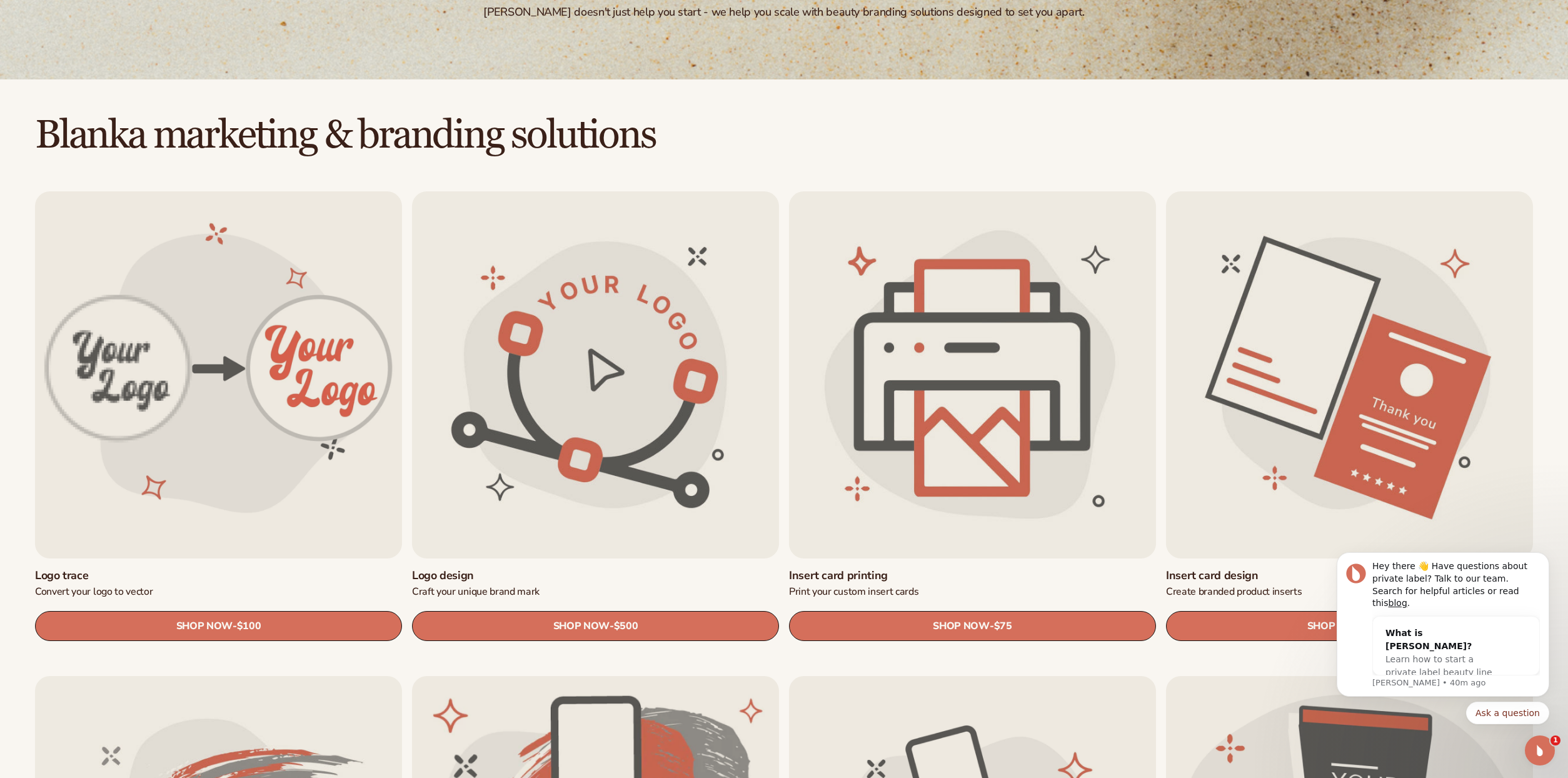
click at [966, 569] on link "Insert card printing" at bounding box center [972, 576] width 367 height 14
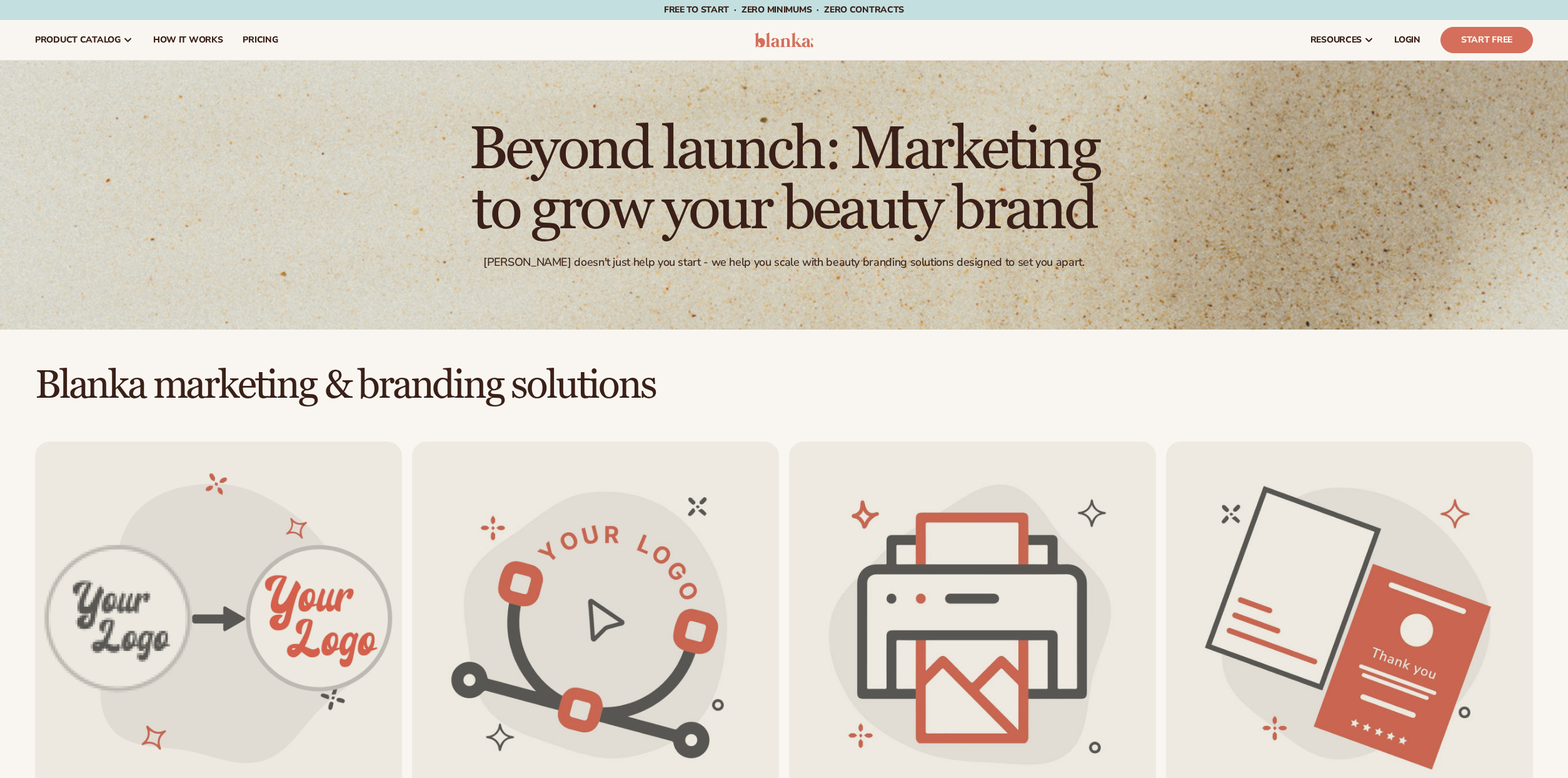
scroll to position [250, 0]
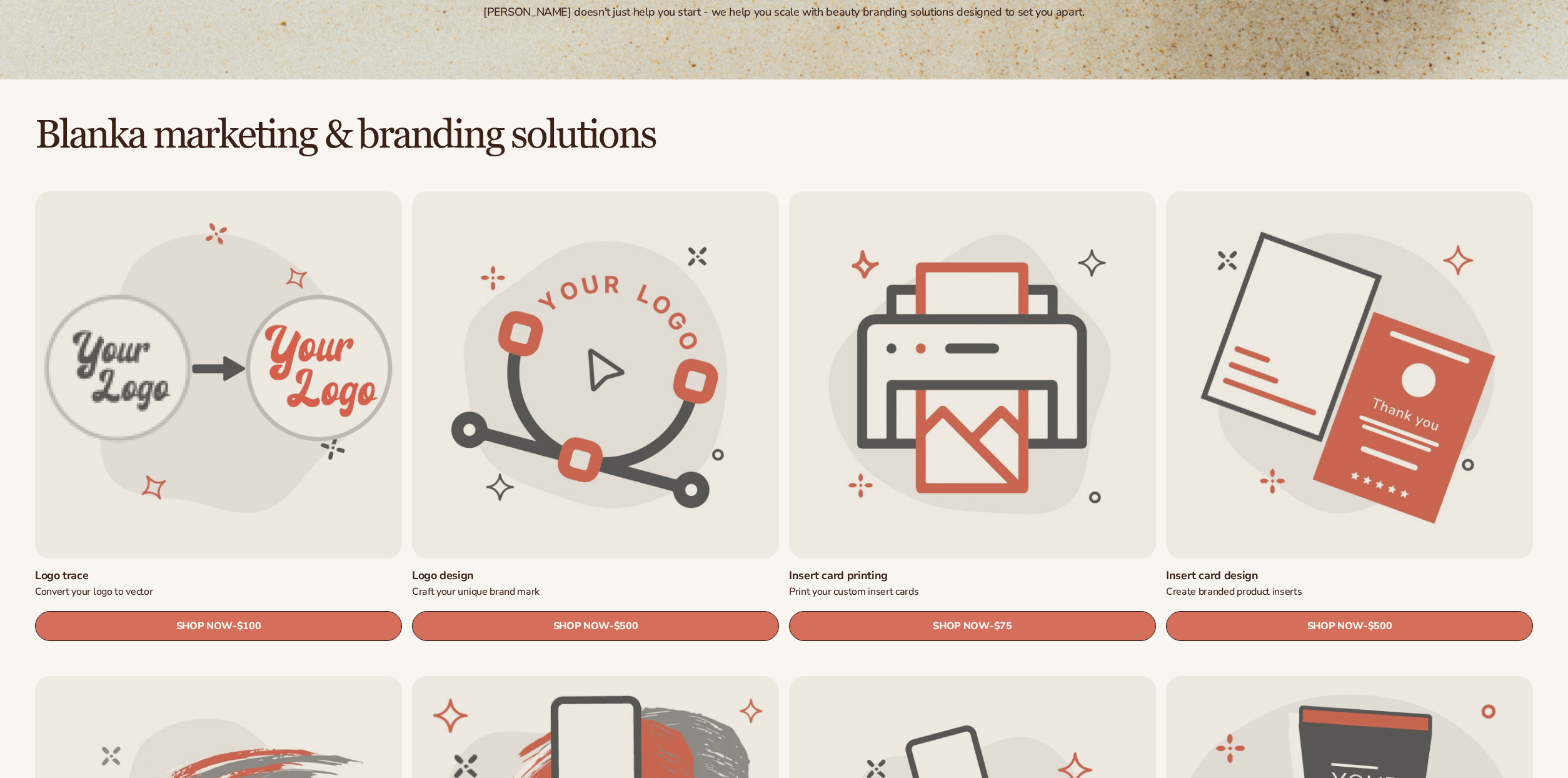
click at [1273, 569] on link "Insert card design" at bounding box center [1349, 576] width 367 height 14
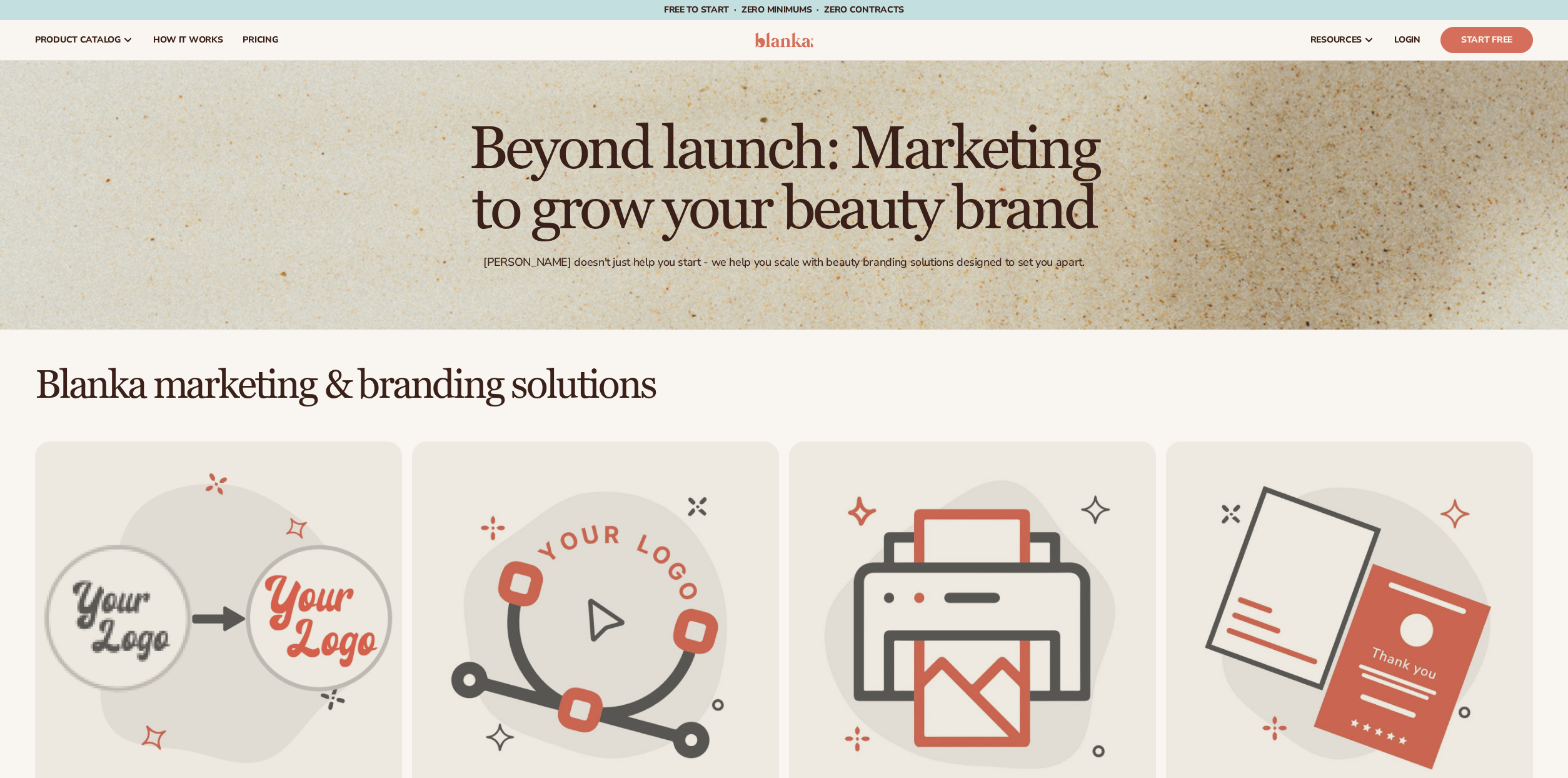
scroll to position [250, 0]
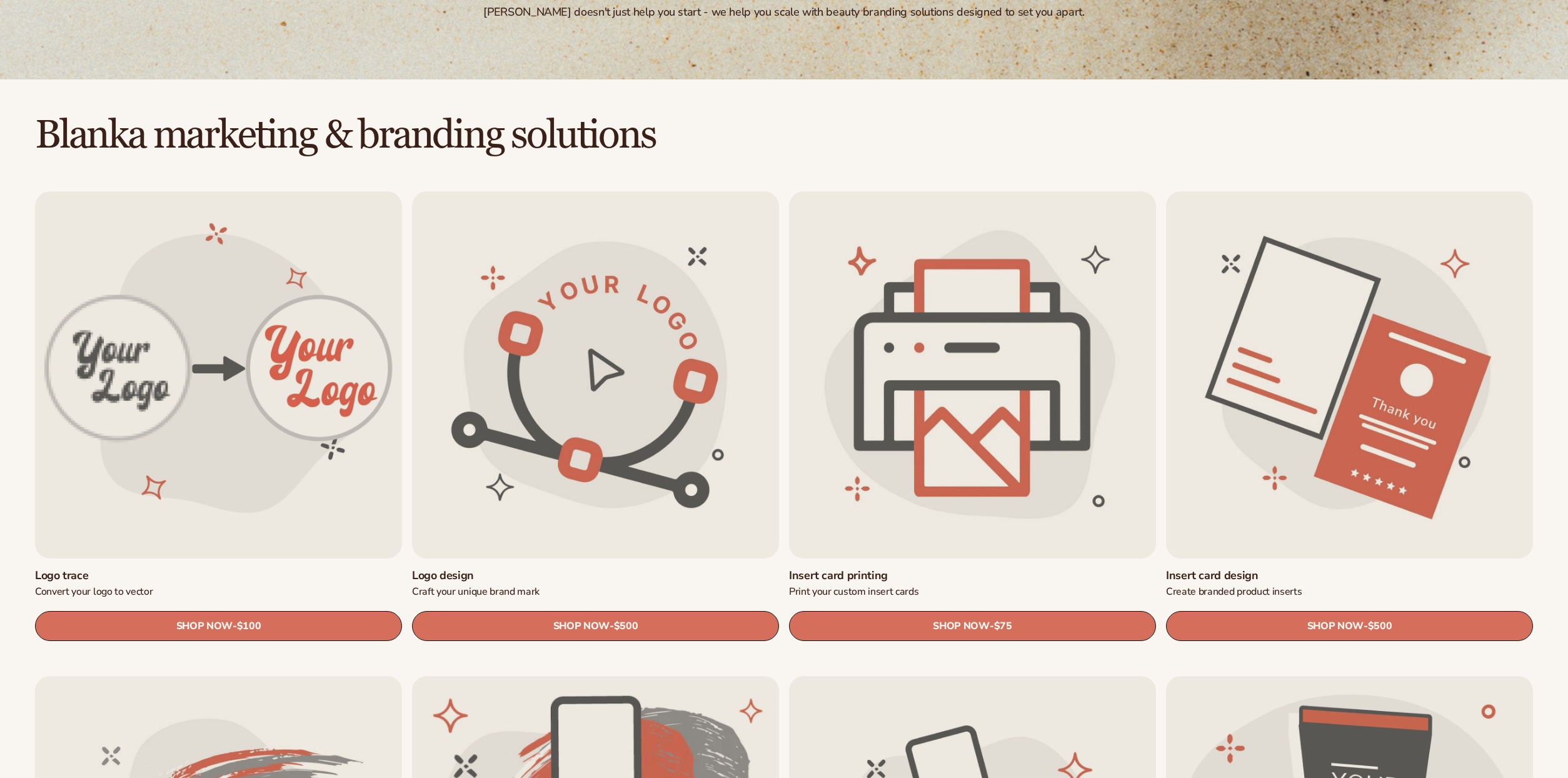
click at [1030, 569] on link "Insert card printing" at bounding box center [972, 576] width 367 height 14
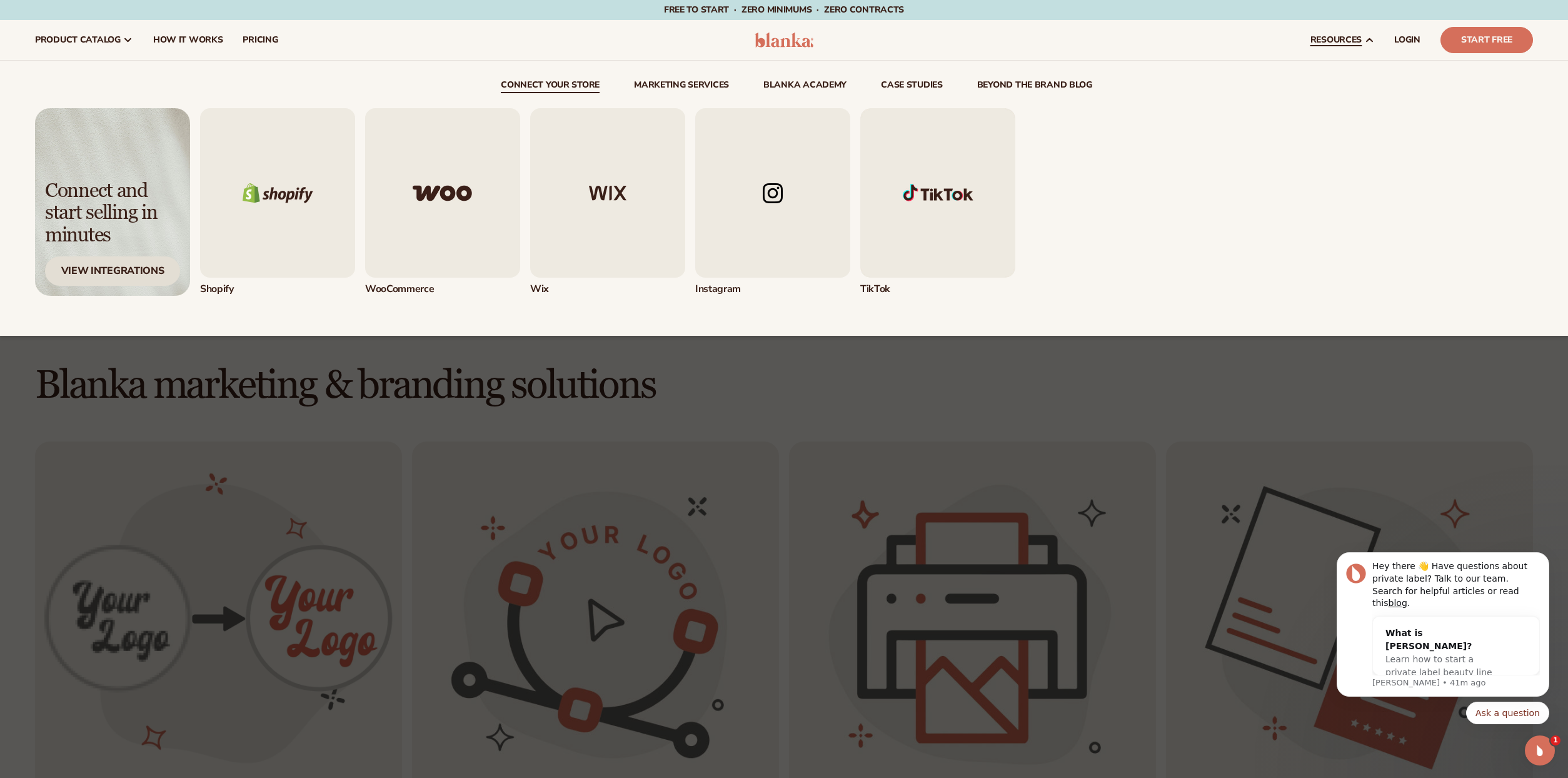
click at [111, 278] on div "View Integrations" at bounding box center [112, 271] width 135 height 30
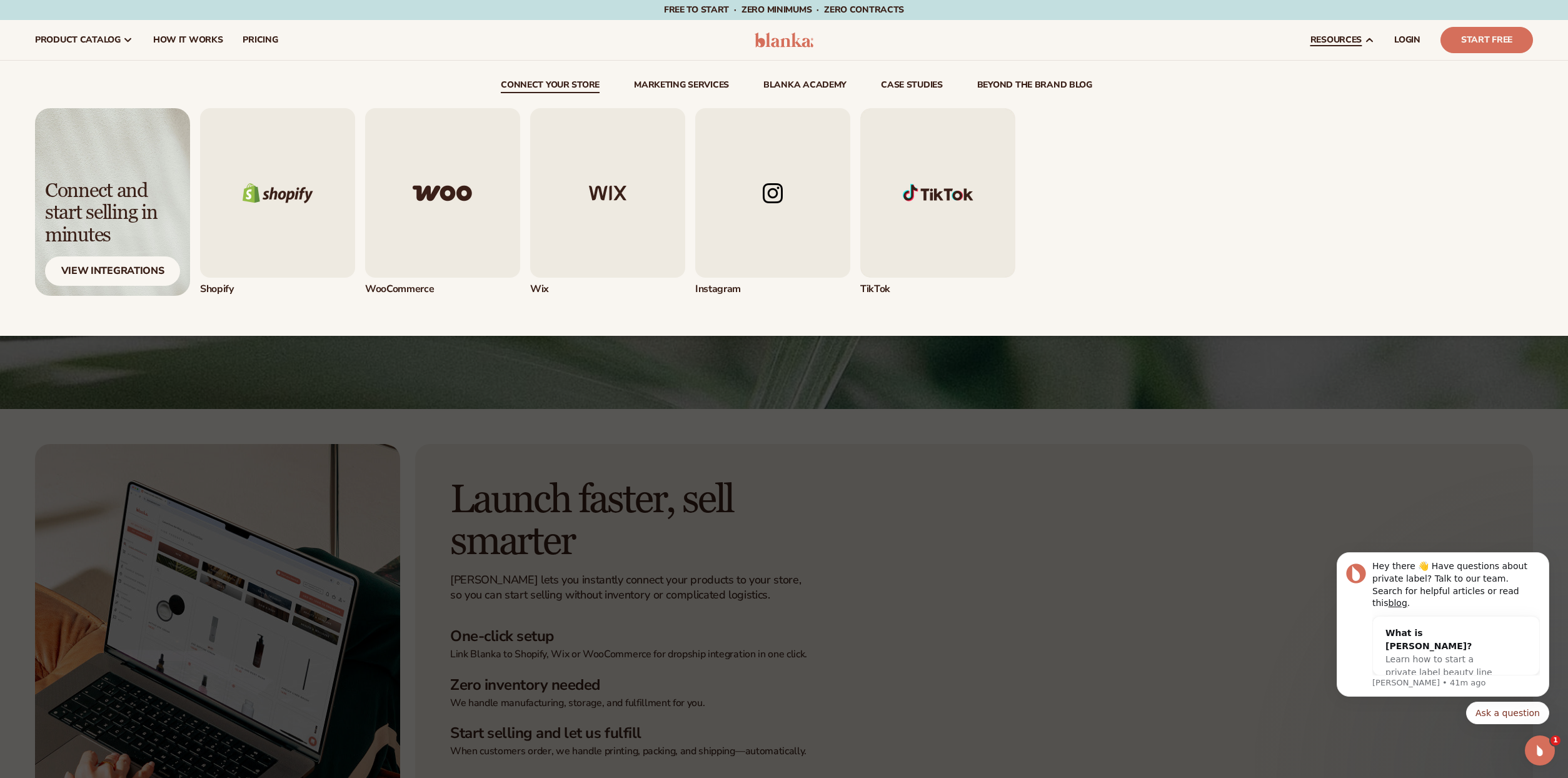
click at [806, 234] on img "4 / 5" at bounding box center [772, 193] width 155 height 169
